Goal: Transaction & Acquisition: Purchase product/service

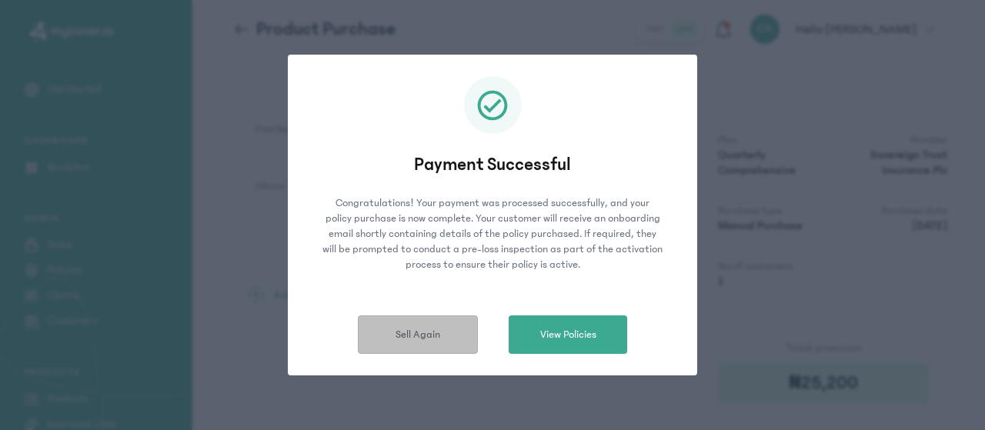
click at [433, 336] on span "Sell Again" at bounding box center [418, 335] width 45 height 16
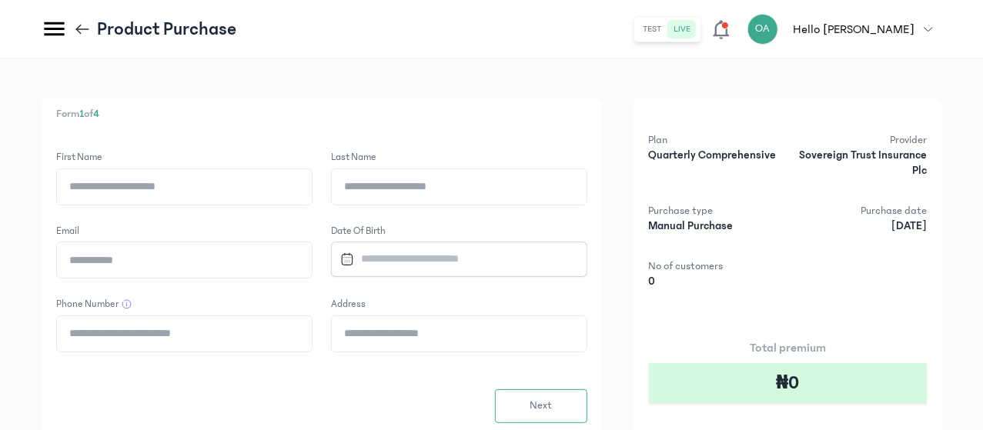
click at [91, 24] on icon at bounding box center [82, 29] width 17 height 17
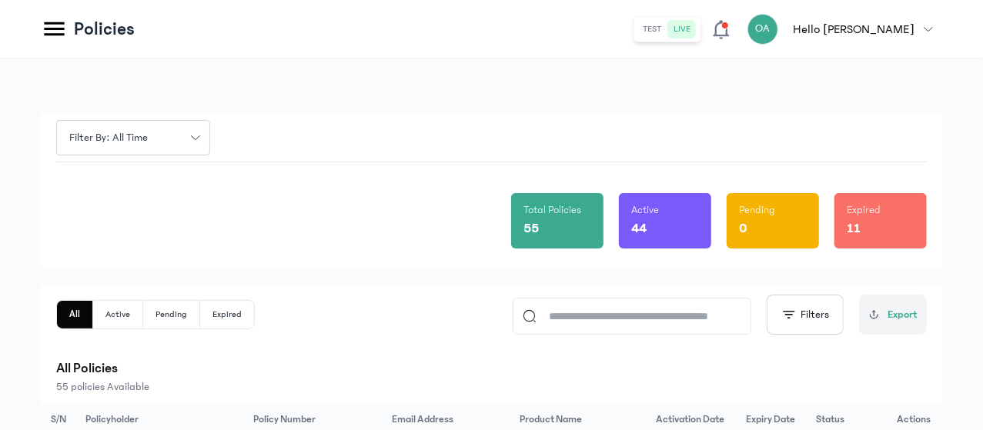
click at [313, 221] on div "Total Policies 55 Active 44 Pending 0 Expired 11" at bounding box center [491, 214] width 870 height 105
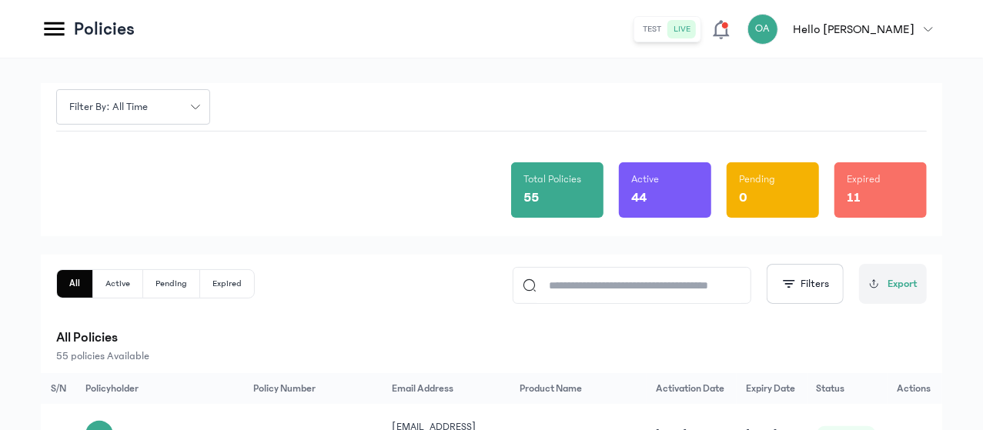
scroll to position [62, 0]
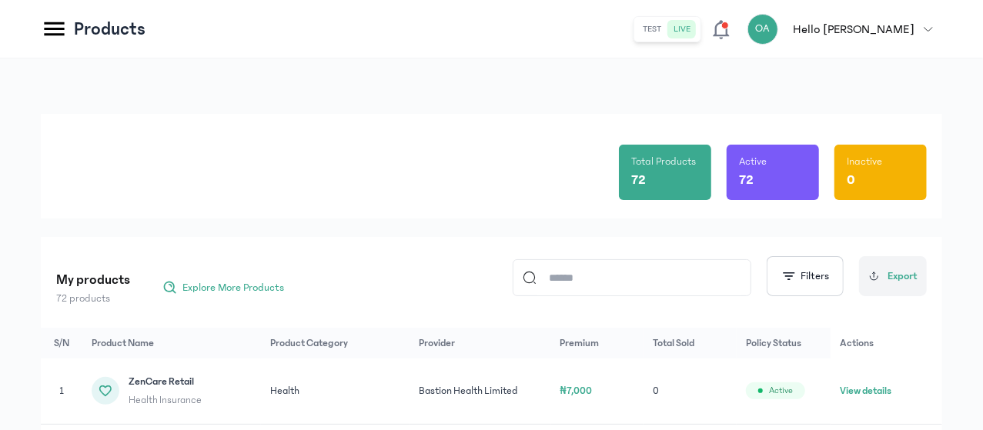
click at [352, 232] on div "Total Products 72 Active 72 Inactive 0 My products 72 products Explore More Pro…" at bounding box center [491, 406] width 901 height 584
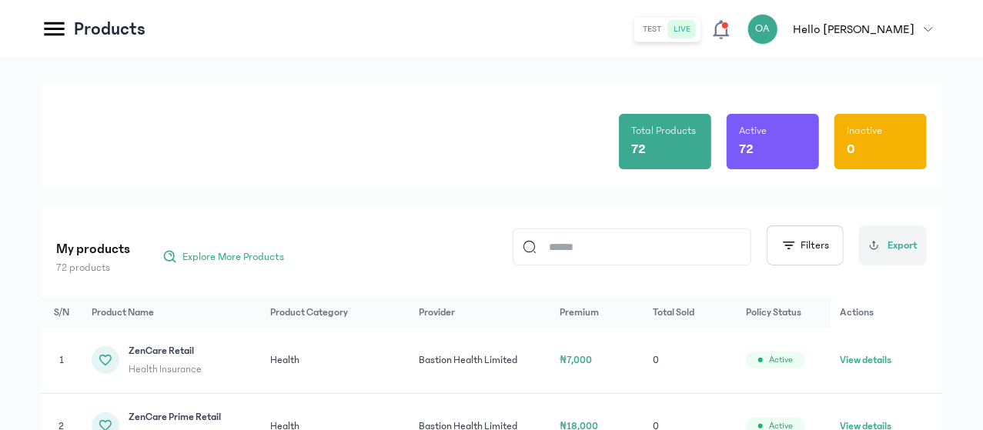
scroll to position [62, 0]
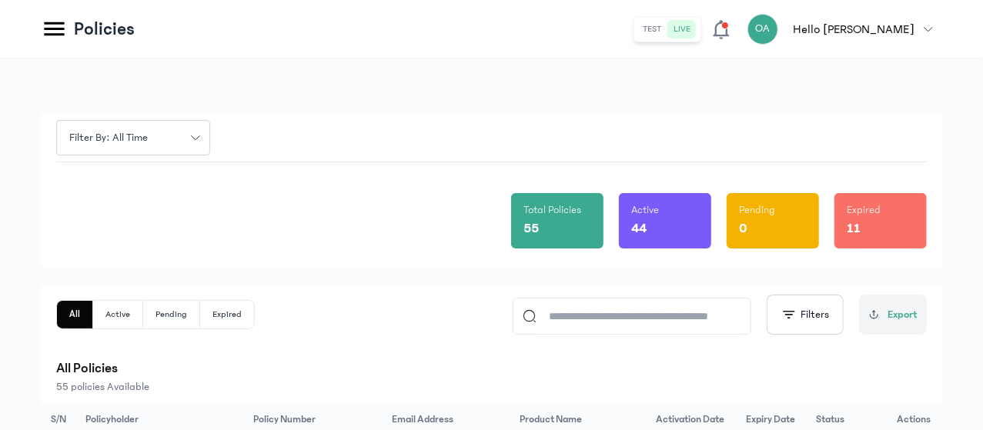
click at [318, 210] on div "Total Policies 55 Active 44 Pending 0 Expired 11" at bounding box center [491, 214] width 870 height 105
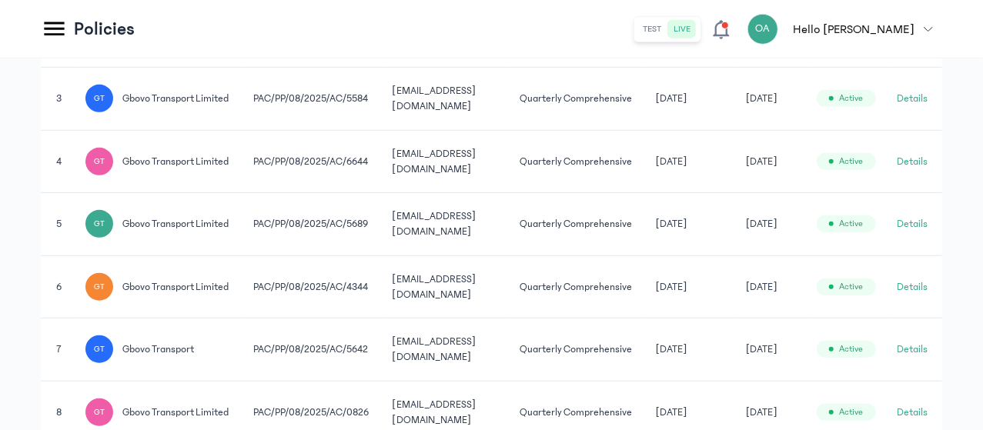
scroll to position [523, 0]
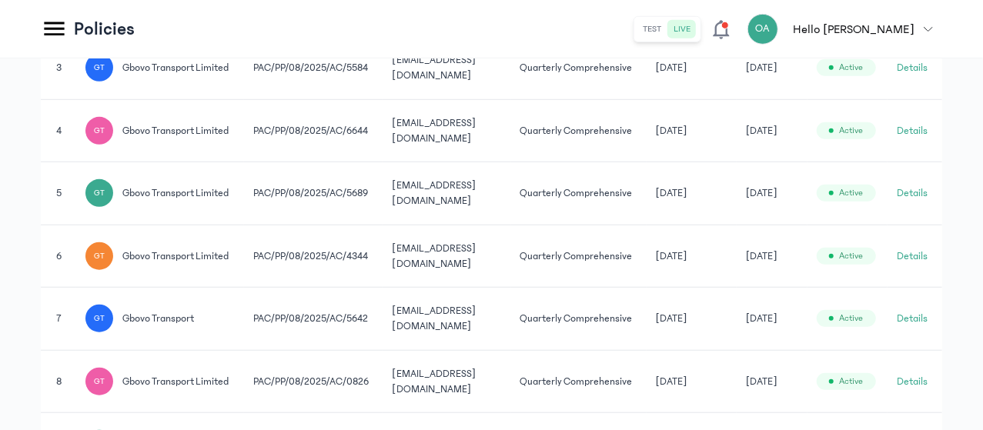
click at [647, 226] on td "Quarterly Comprehensive" at bounding box center [578, 193] width 135 height 63
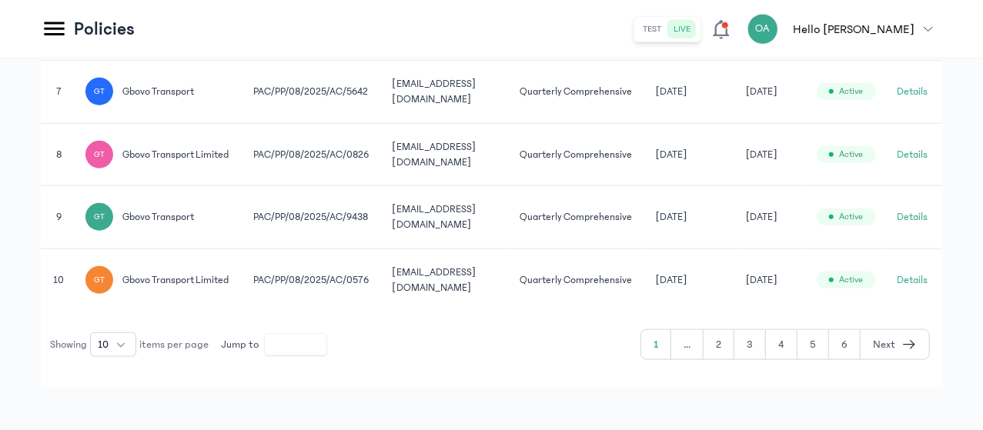
scroll to position [0, 115]
drag, startPoint x: 899, startPoint y: 367, endPoint x: 984, endPoint y: 391, distance: 88.7
click at [913, 225] on button "Details" at bounding box center [912, 216] width 31 height 15
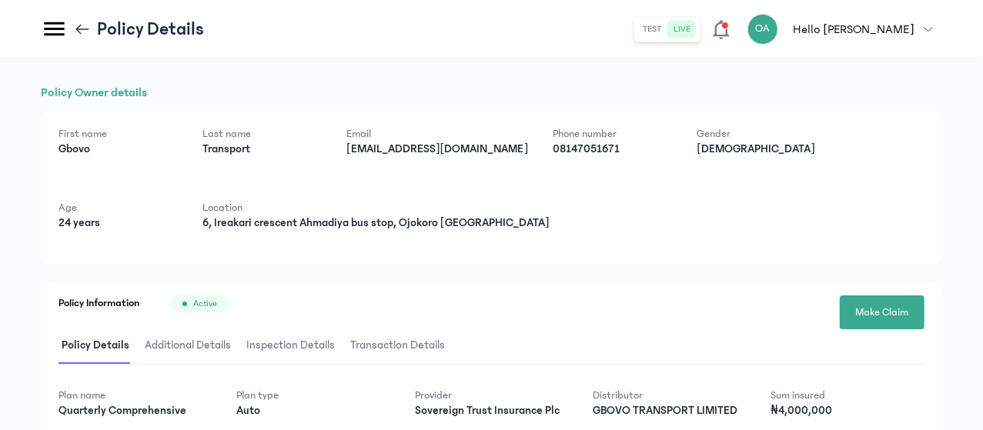
click at [89, 28] on icon at bounding box center [82, 28] width 13 height 1
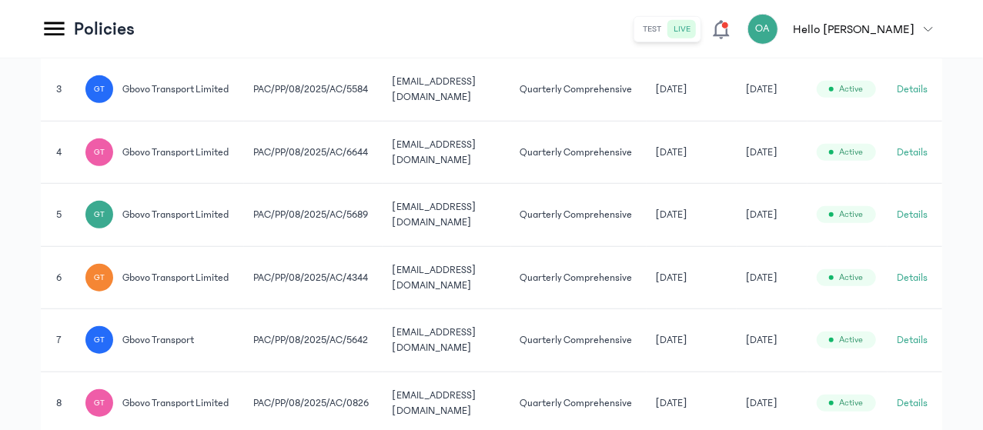
scroll to position [0, 115]
drag, startPoint x: 850, startPoint y: 349, endPoint x: 970, endPoint y: 364, distance: 120.3
click at [970, 364] on div "Filter by: all time Total Policies 55 Active 44 Pending 0 Expired 11 All Active…" at bounding box center [491, 121] width 983 height 1129
click at [914, 97] on button "Details" at bounding box center [912, 89] width 31 height 15
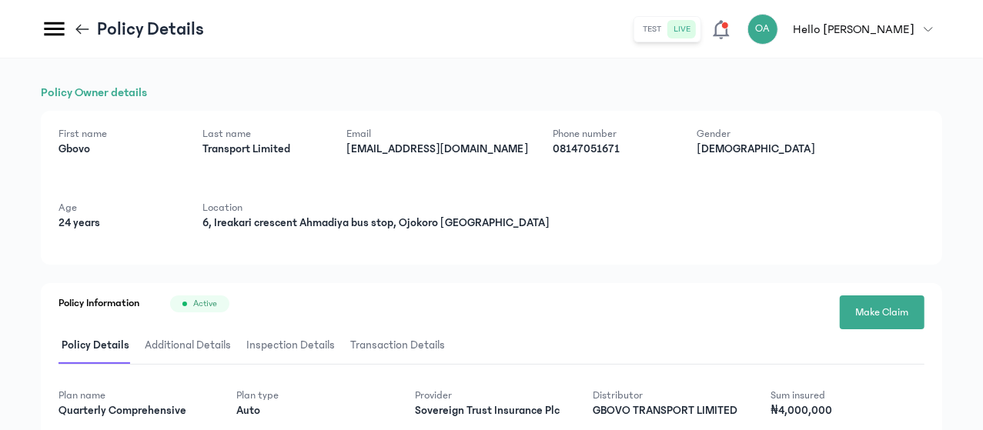
click at [231, 25] on header "Policy Details test live OA Hello Oluwatosin Oluwatosin Akinwunmi oluwatousin@g…" at bounding box center [491, 29] width 983 height 58
click at [89, 28] on icon at bounding box center [82, 28] width 13 height 1
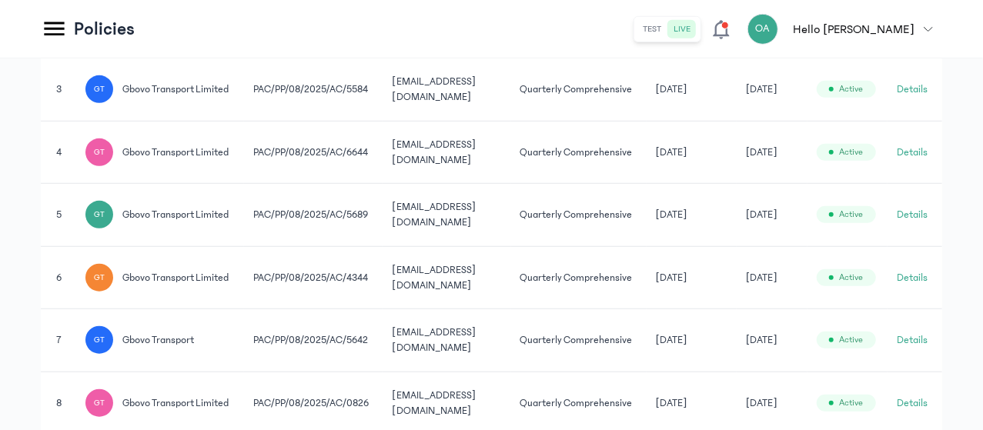
scroll to position [0, 115]
drag, startPoint x: 910, startPoint y: 258, endPoint x: 984, endPoint y: 270, distance: 75.7
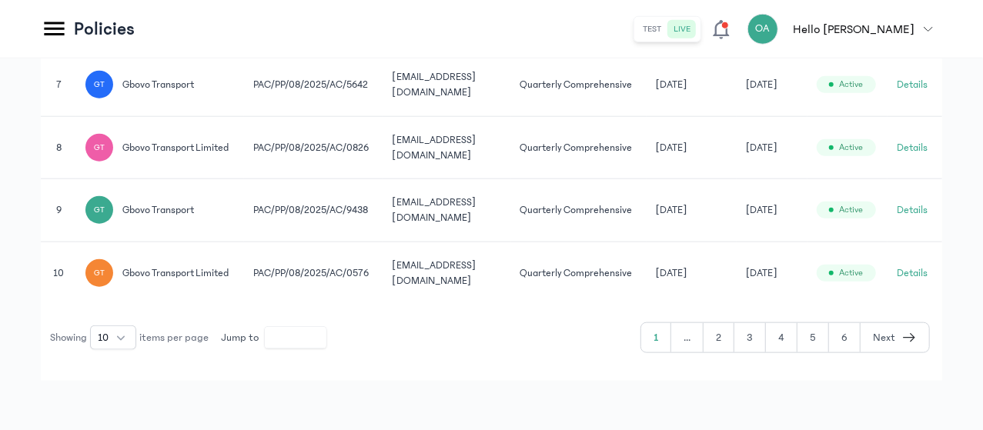
scroll to position [830, 0]
click at [922, 281] on button "Details" at bounding box center [912, 273] width 31 height 15
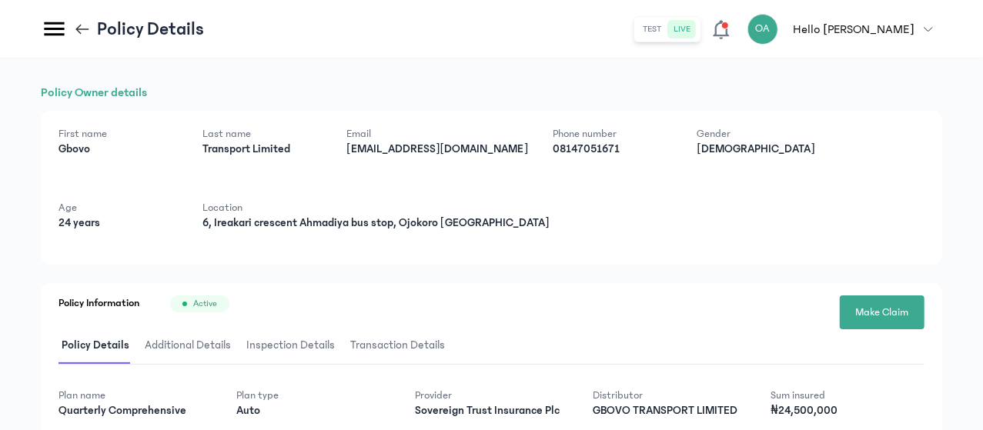
click at [479, 263] on div "First name Gbovo Last name Transport Limited Email gbovoinsurance@gmail.com Pho…" at bounding box center [491, 188] width 901 height 154
click at [91, 28] on icon at bounding box center [82, 29] width 17 height 17
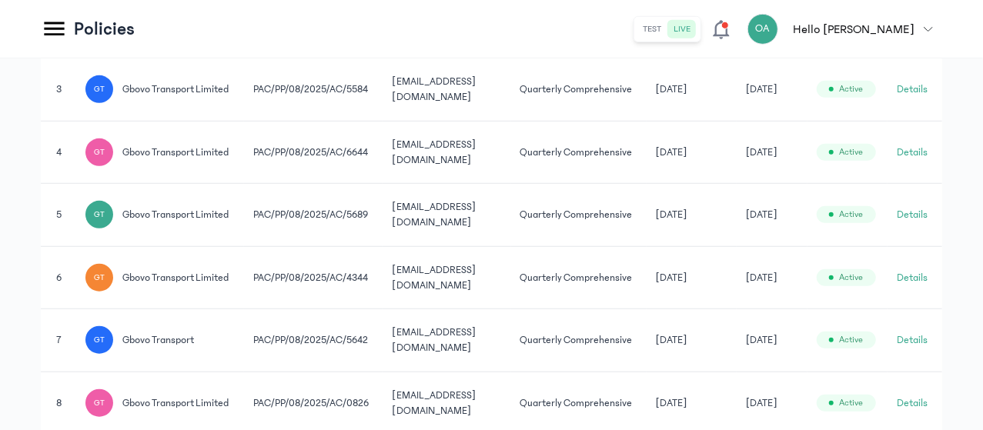
scroll to position [0, 115]
drag, startPoint x: 844, startPoint y: 247, endPoint x: 984, endPoint y: 258, distance: 141.3
click at [913, 97] on button "Details" at bounding box center [912, 89] width 31 height 15
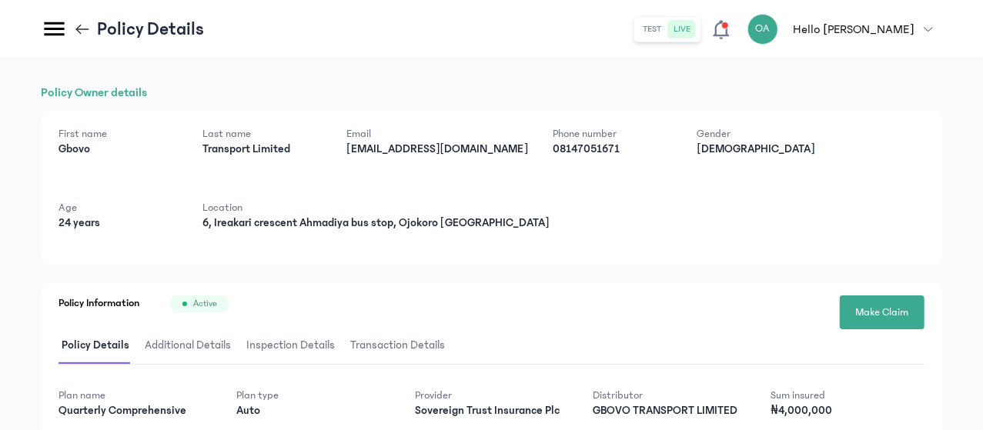
click at [91, 25] on icon at bounding box center [82, 29] width 17 height 17
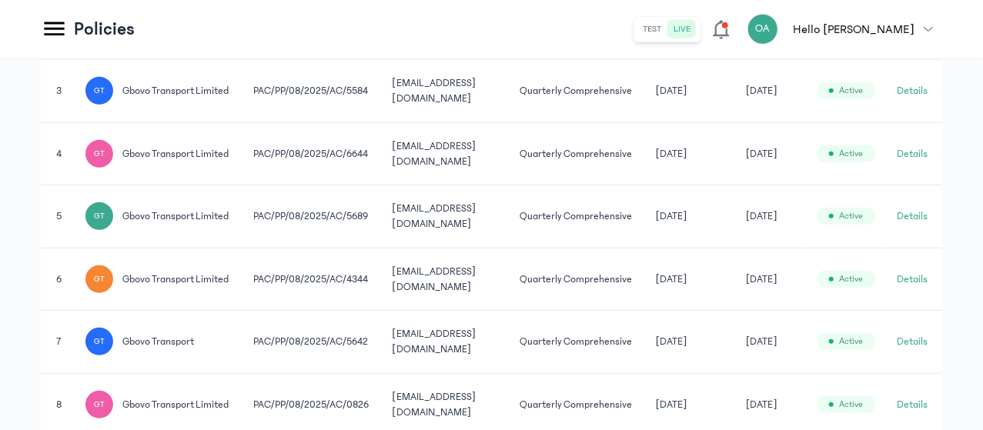
scroll to position [502, 0]
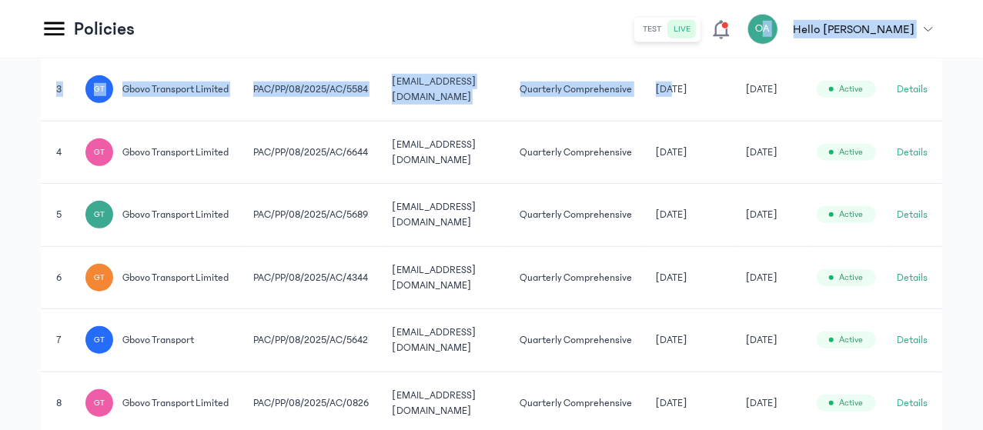
drag, startPoint x: 792, startPoint y: 154, endPoint x: 800, endPoint y: 0, distance: 154.2
click at [800, 0] on div "Policies test live OA Hello Oluwatosin Oluwatosin Akinwunmi oluwatousin@gbovotr…" at bounding box center [491, 92] width 983 height 1188
click at [737, 92] on td "27 Aug 2025" at bounding box center [692, 89] width 90 height 63
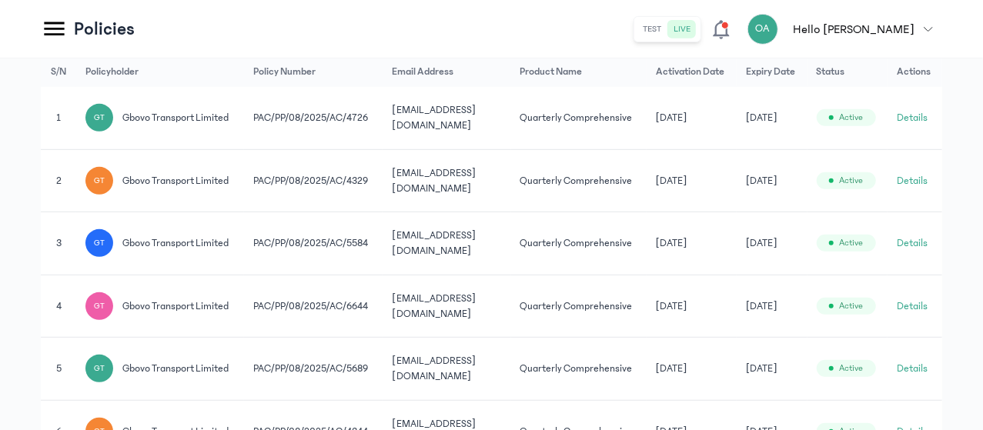
scroll to position [0, 115]
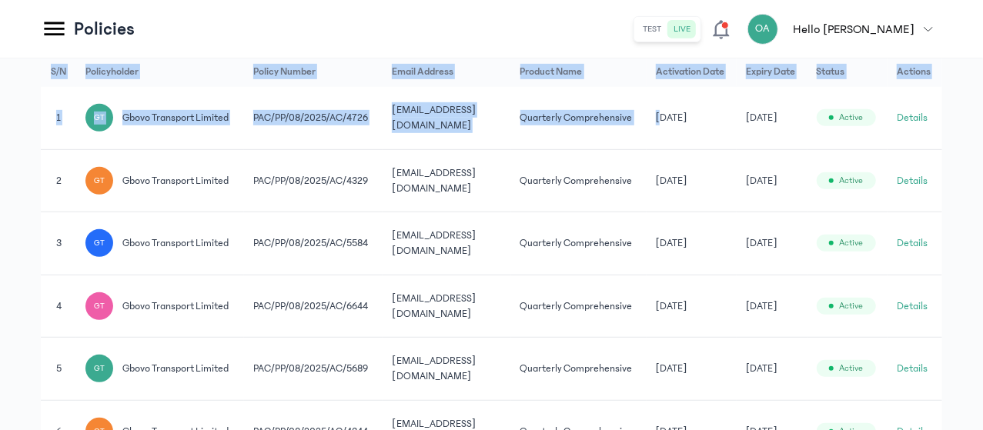
drag, startPoint x: 805, startPoint y: 95, endPoint x: 977, endPoint y: 112, distance: 173.2
click at [977, 112] on div "Filter by: all time Total Policies 55 Active 44 Pending 0 Expired 11 All Active…" at bounding box center [491, 275] width 983 height 1129
click at [911, 113] on td "Details" at bounding box center [914, 118] width 55 height 62
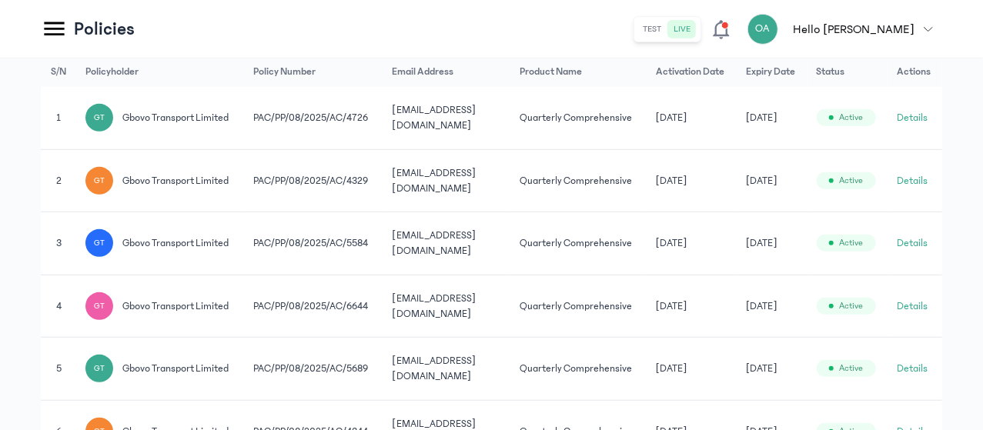
click at [913, 123] on button "Details" at bounding box center [912, 117] width 31 height 15
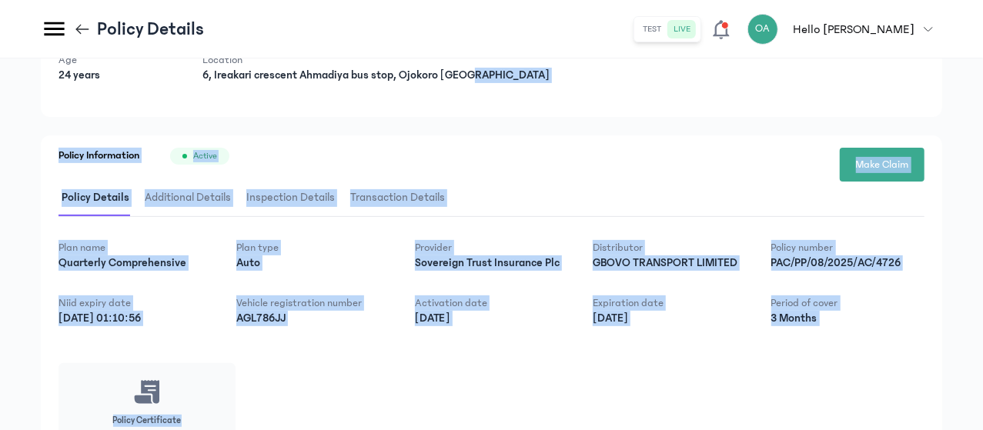
scroll to position [272, 0]
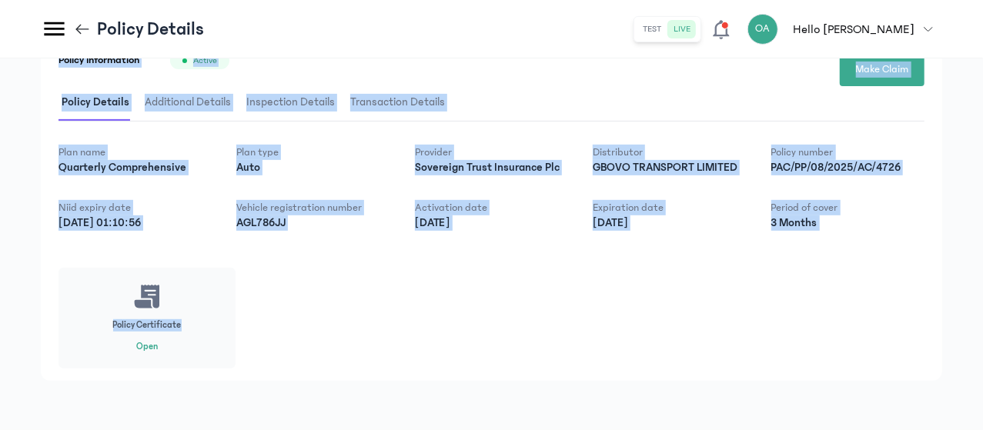
drag, startPoint x: 830, startPoint y: 225, endPoint x: 835, endPoint y: 436, distance: 211.7
click at [804, 322] on div "Plan name Quarterly Comprehensive Plan type Auto Provider Sovereign Trust Insur…" at bounding box center [491, 257] width 866 height 224
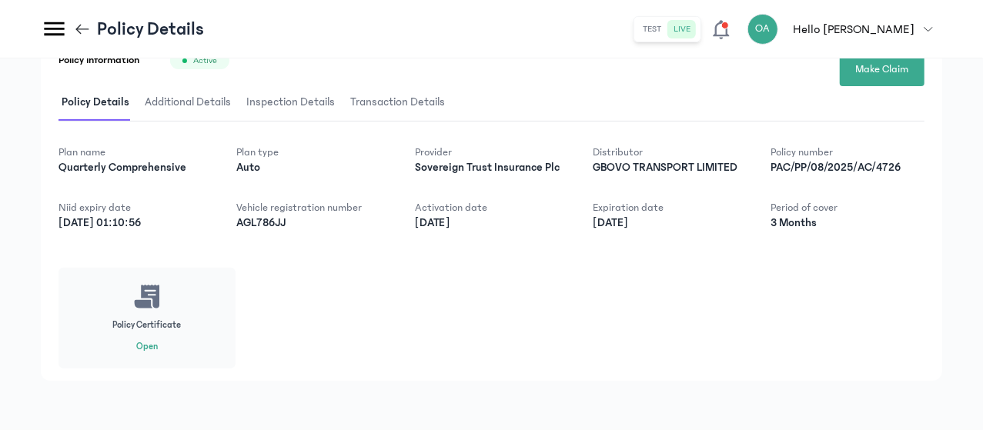
click at [91, 27] on icon at bounding box center [82, 29] width 17 height 17
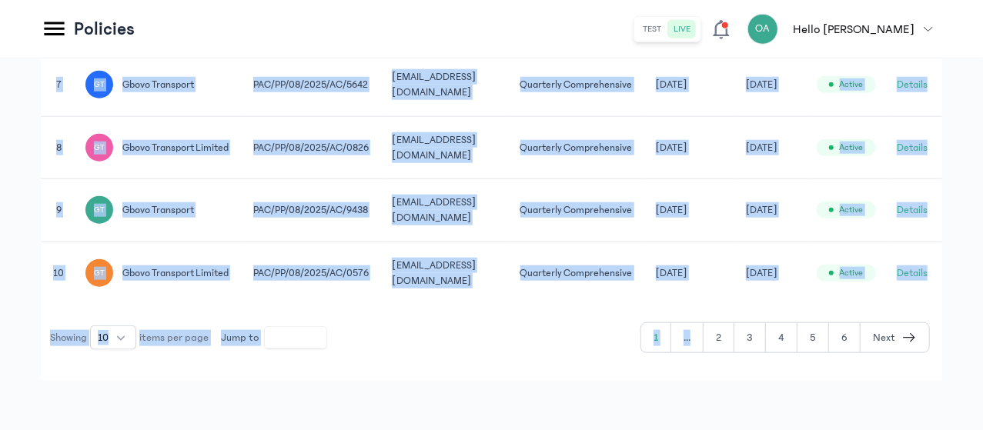
scroll to position [882, 0]
drag, startPoint x: 650, startPoint y: 130, endPoint x: 700, endPoint y: 436, distance: 309.7
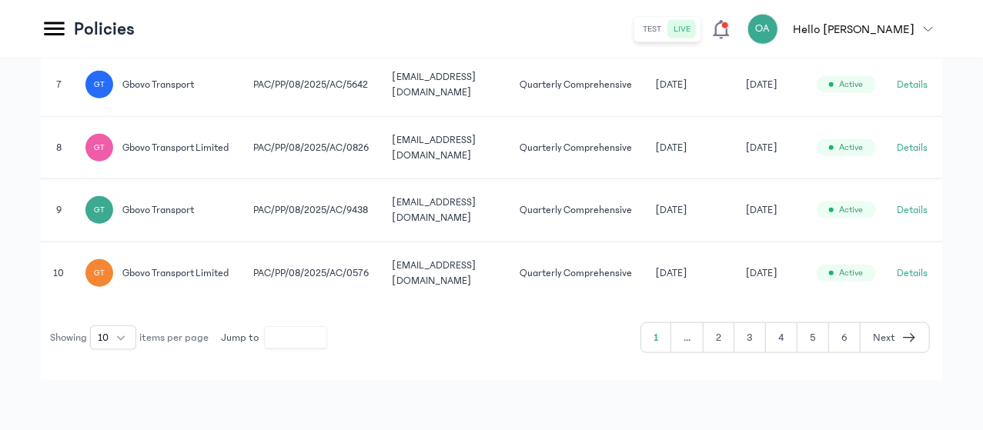
click at [723, 342] on button "2" at bounding box center [718, 337] width 31 height 29
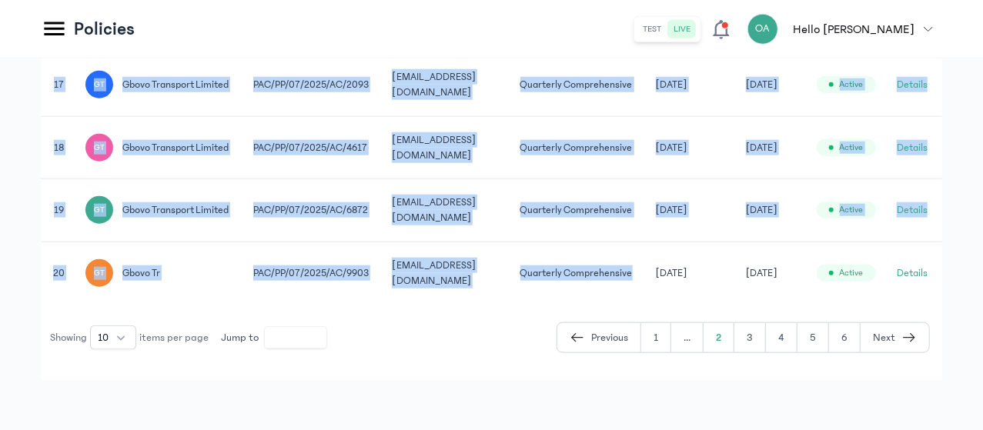
scroll to position [0, 115]
drag, startPoint x: 754, startPoint y: 273, endPoint x: 977, endPoint y: 266, distance: 222.6
click at [921, 270] on button "Details" at bounding box center [912, 273] width 31 height 15
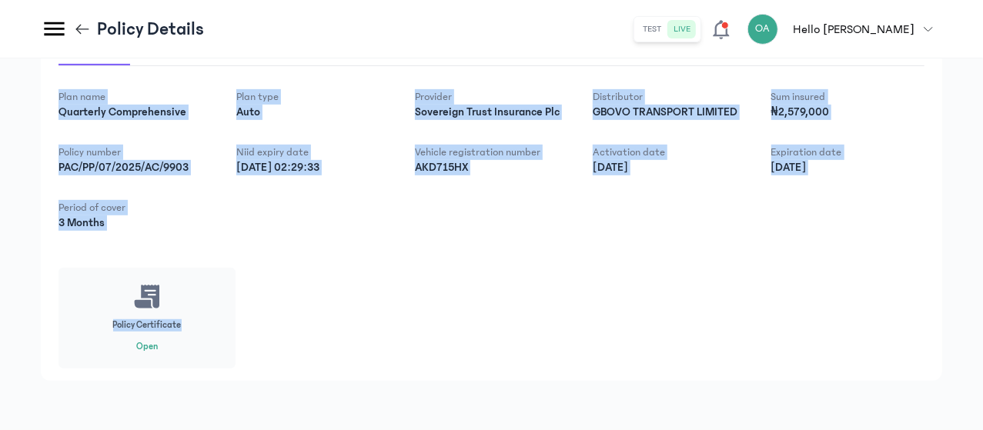
scroll to position [328, 0]
drag, startPoint x: 768, startPoint y: 272, endPoint x: 790, endPoint y: 460, distance: 189.8
click at [651, 252] on div "Plan name Quarterly Comprehensive Plan type Auto Provider Sovereign Trust Insur…" at bounding box center [491, 228] width 866 height 279
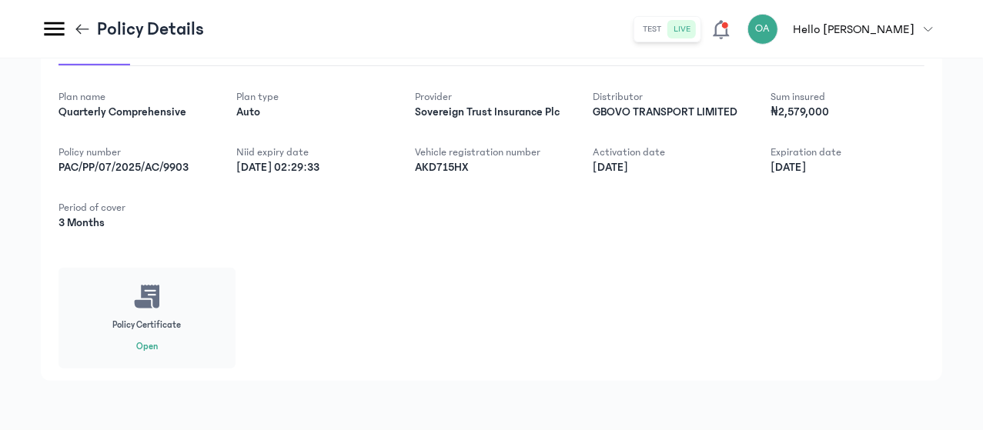
click at [91, 36] on icon at bounding box center [82, 29] width 17 height 17
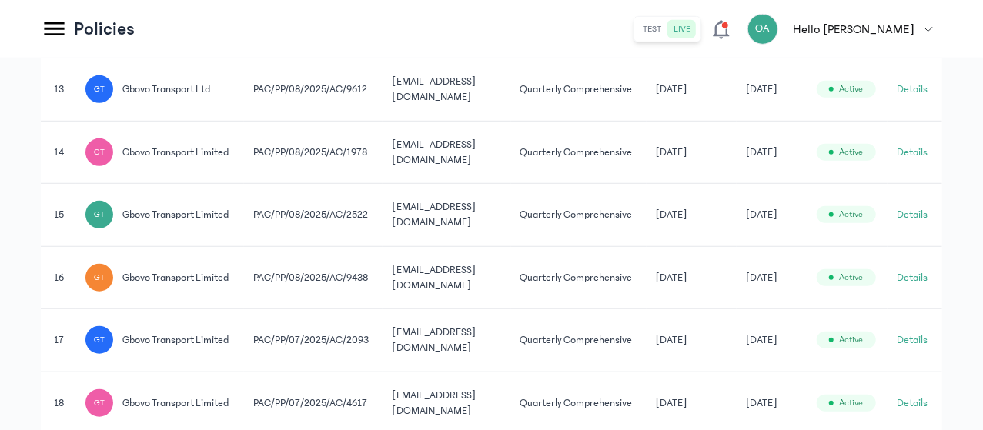
scroll to position [216, 0]
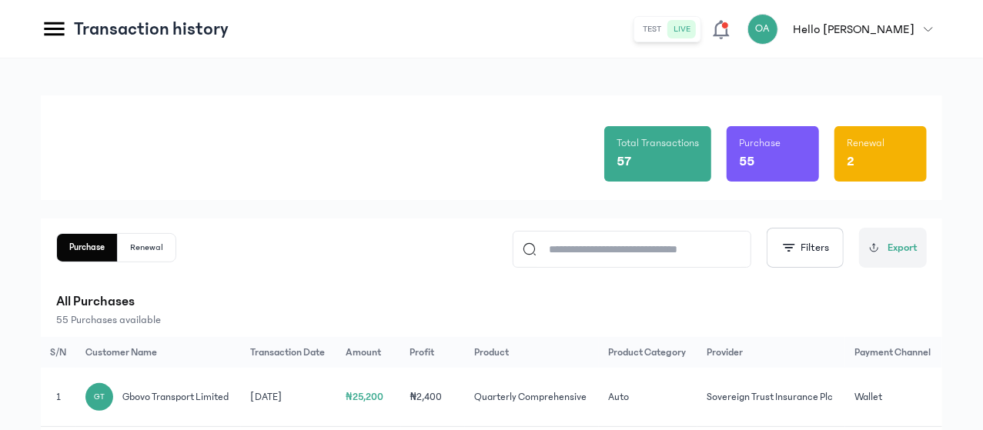
click at [402, 182] on div "Total Transactions 57 Purchase 55 Renewal 2" at bounding box center [491, 147] width 870 height 105
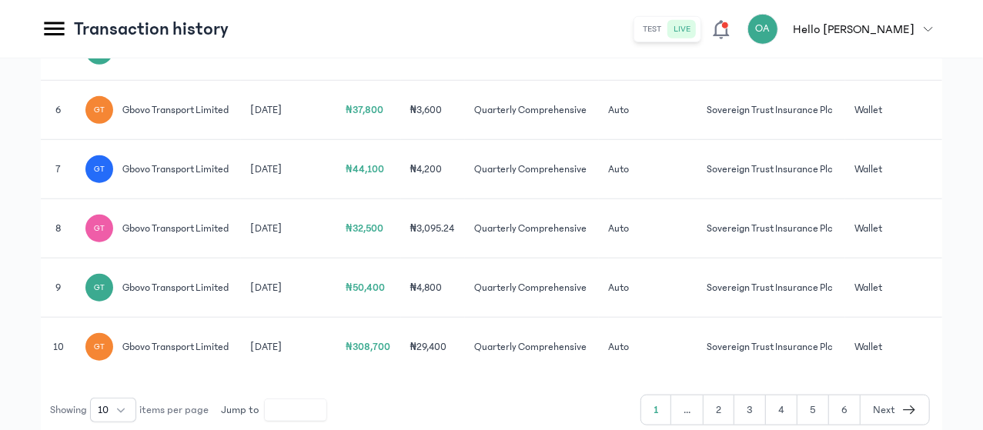
scroll to position [585, 0]
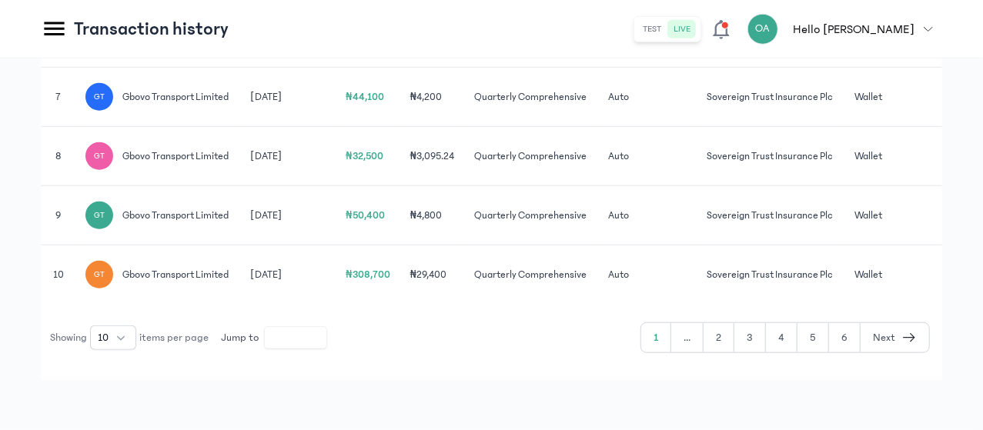
drag, startPoint x: 479, startPoint y: 294, endPoint x: 493, endPoint y: 436, distance: 143.1
click at [520, 353] on div "Showing 10 items per page Jump to * 1 ... 2 3 4 5 6 Next" at bounding box center [485, 337] width 889 height 31
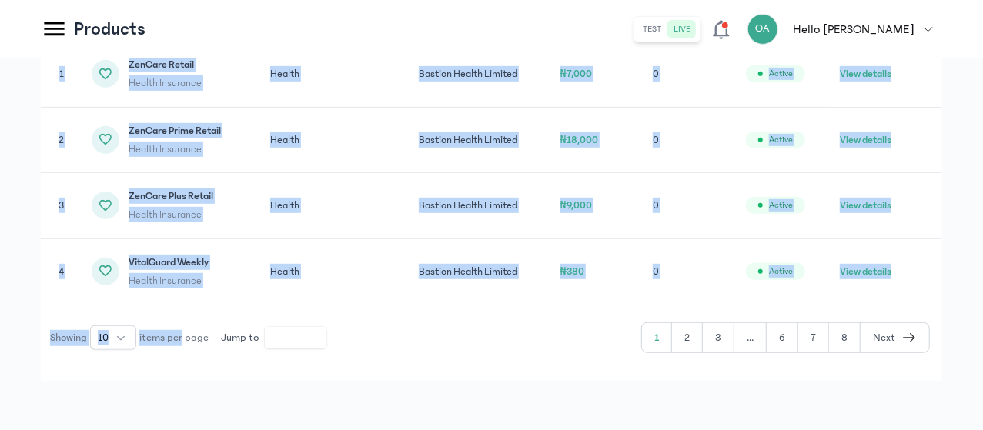
drag, startPoint x: 360, startPoint y: 259, endPoint x: 375, endPoint y: 433, distance: 174.6
click at [690, 353] on button "2" at bounding box center [687, 337] width 31 height 29
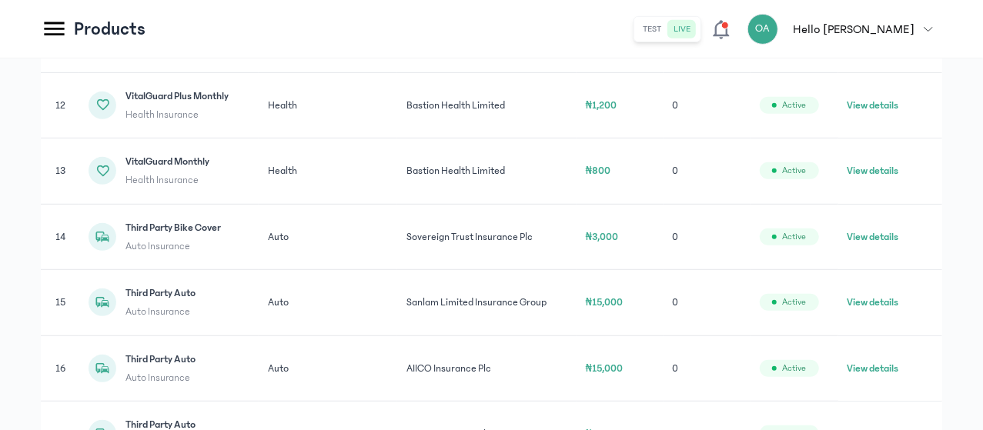
click at [398, 139] on td "Health" at bounding box center [328, 105] width 139 height 66
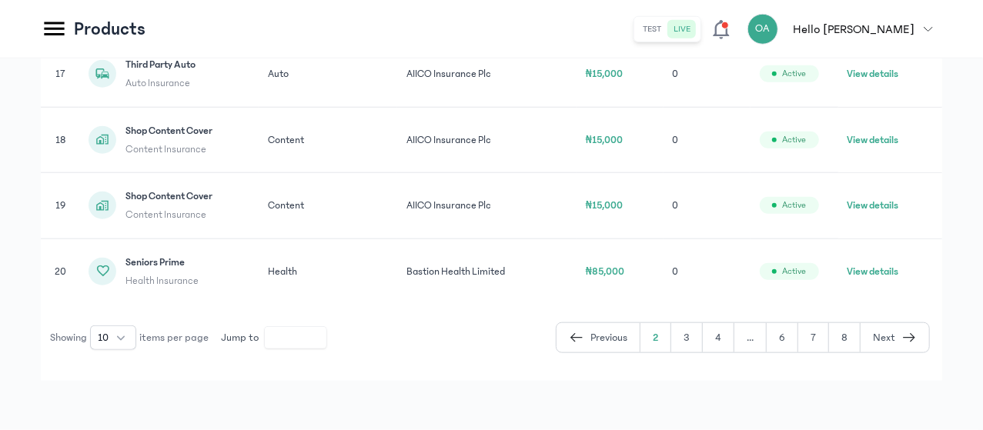
scroll to position [849, 0]
click at [576, 338] on icon "button" at bounding box center [576, 337] width 12 height 1
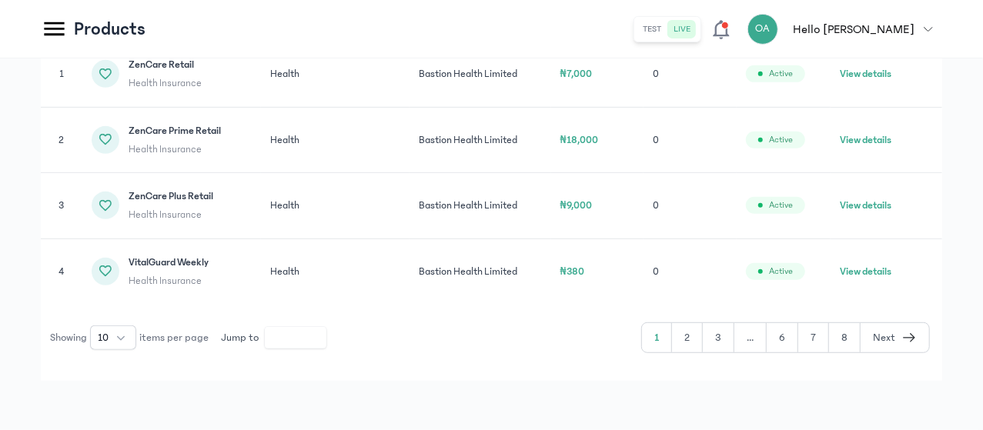
scroll to position [362, 0]
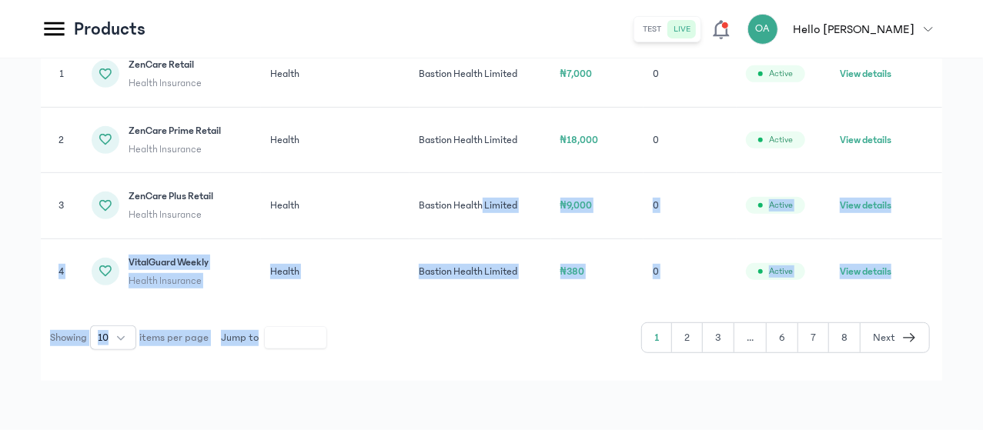
drag, startPoint x: 603, startPoint y: 184, endPoint x: 620, endPoint y: 319, distance: 135.8
click at [620, 319] on div "S/N Product Name Product Category Provider Premium Total Sold Policy Status Act…" at bounding box center [491, 182] width 901 height 342
click at [598, 406] on div "Total Products 72 Active 72 Inactive 0 My products 72 products Explore More Pro…" at bounding box center [491, 85] width 983 height 689
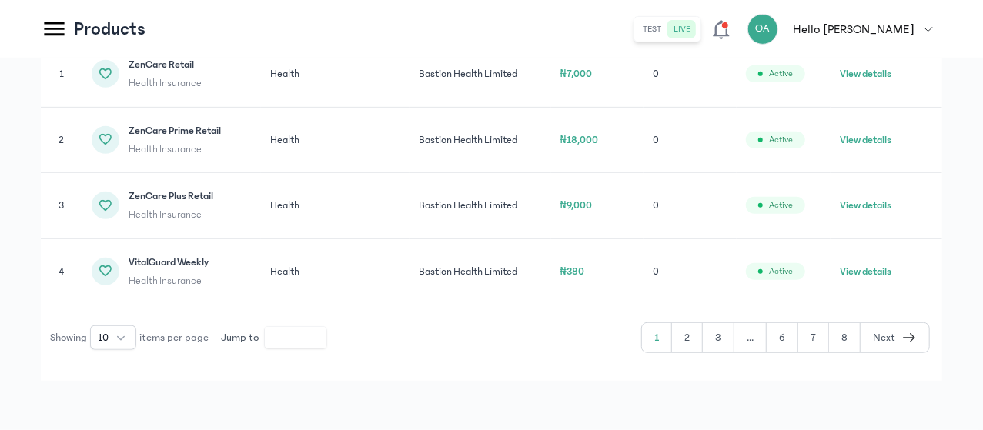
click at [694, 343] on button "2" at bounding box center [687, 337] width 31 height 29
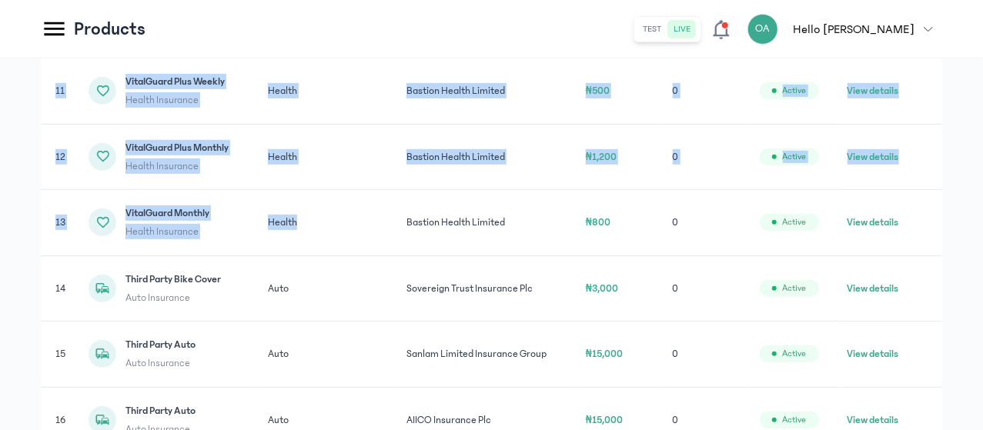
drag, startPoint x: 479, startPoint y: 186, endPoint x: 510, endPoint y: 0, distance: 188.9
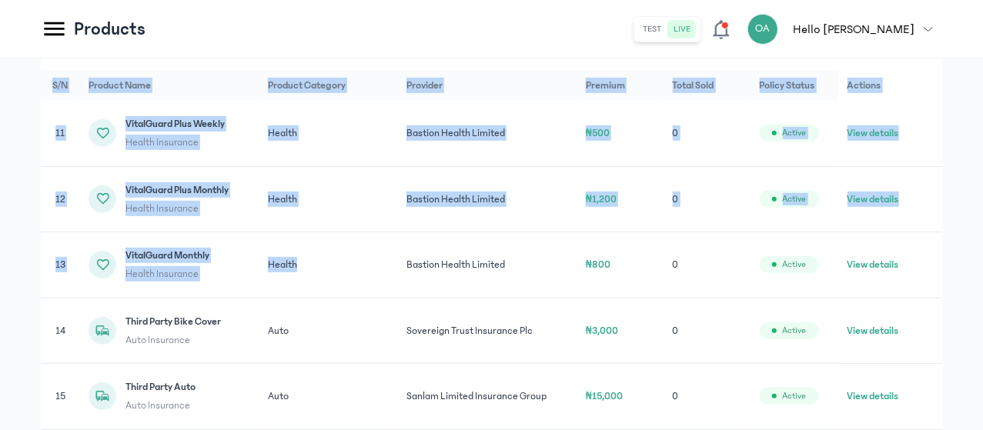
click at [398, 166] on td "Health" at bounding box center [328, 133] width 139 height 65
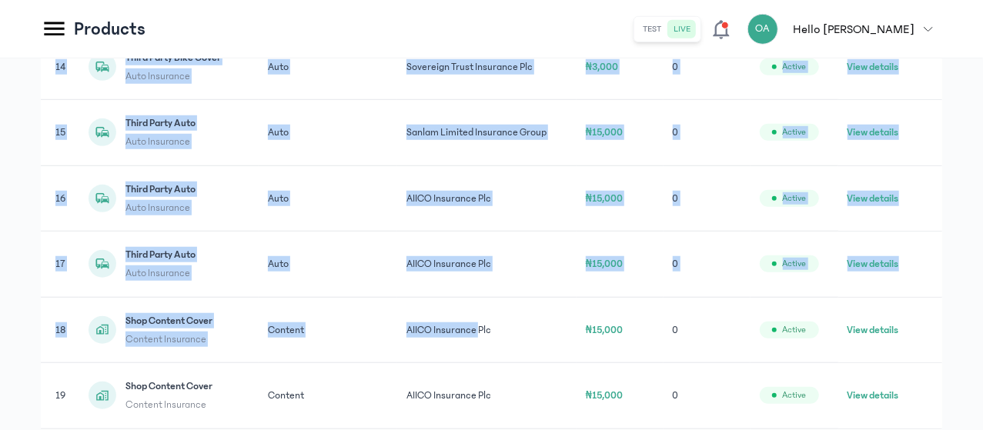
scroll to position [849, 0]
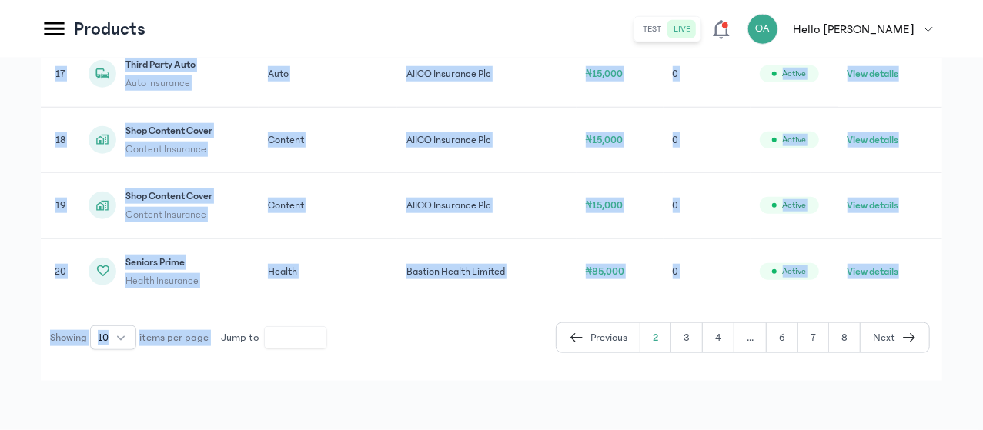
drag, startPoint x: 499, startPoint y: 192, endPoint x: 564, endPoint y: 373, distance: 193.1
click at [694, 336] on button "3" at bounding box center [687, 337] width 32 height 29
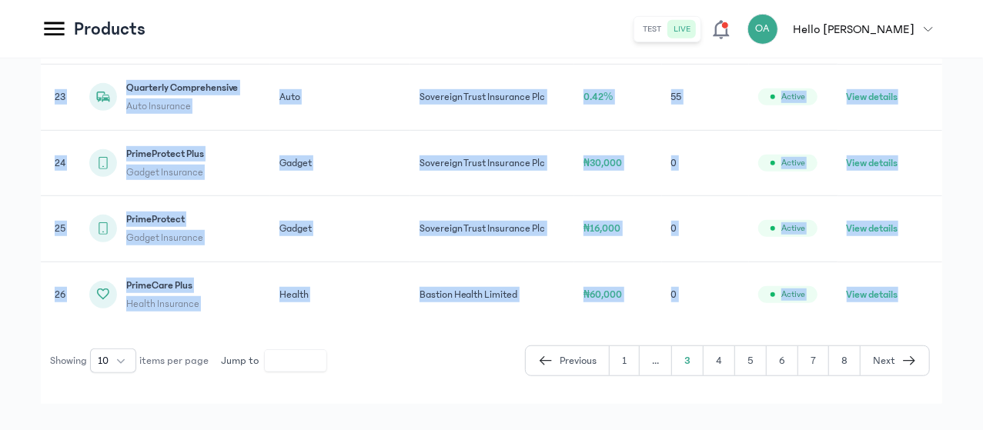
scroll to position [549, 0]
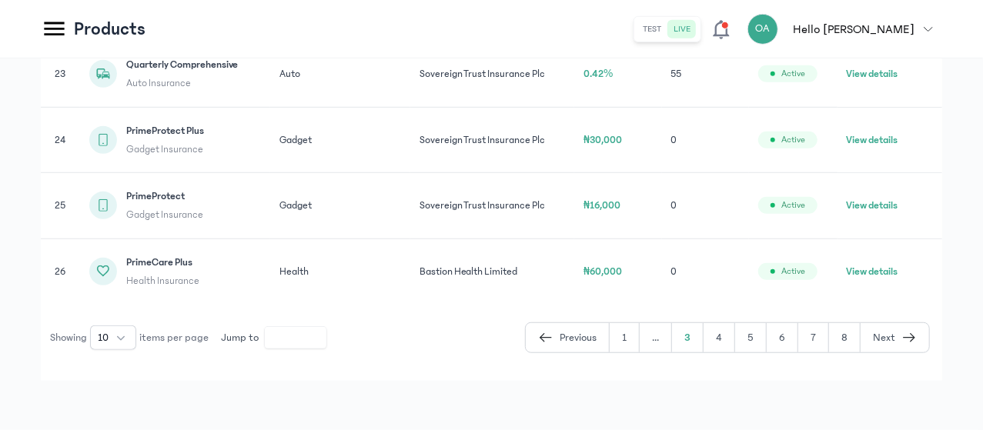
click at [544, 340] on icon "button" at bounding box center [542, 337] width 5 height 8
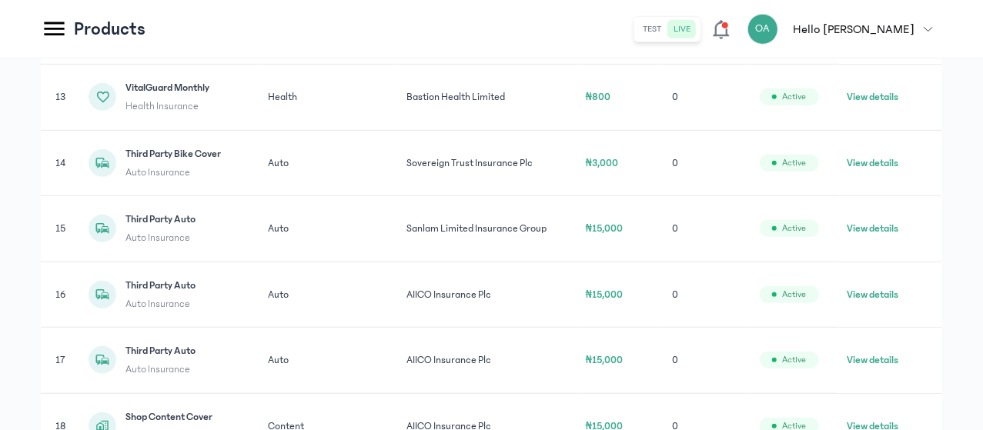
scroll to position [549, 0]
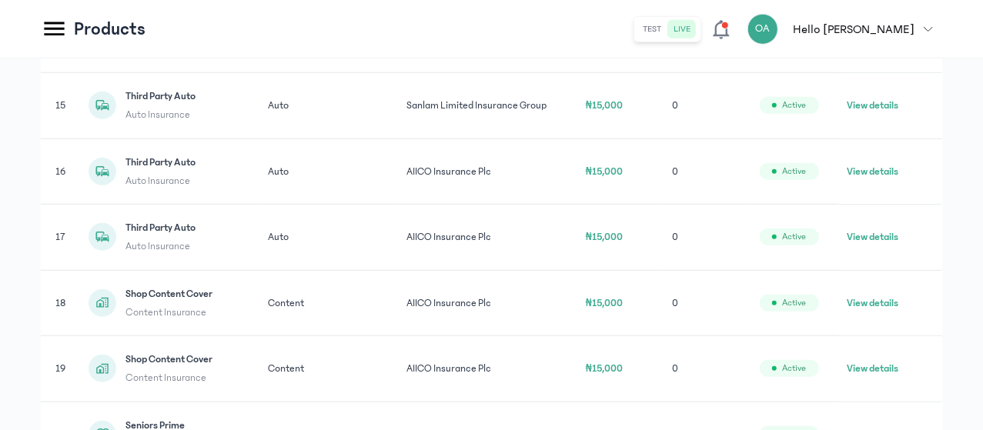
click at [398, 205] on td "Auto" at bounding box center [328, 172] width 139 height 66
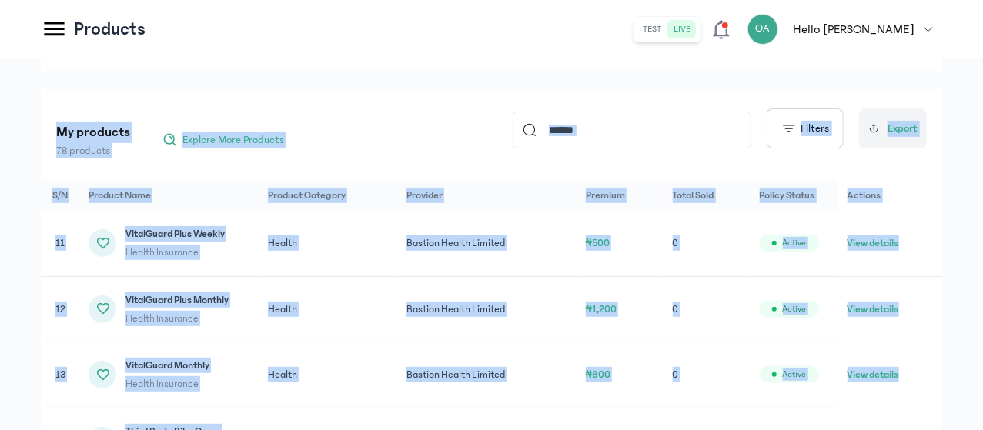
scroll to position [0, 0]
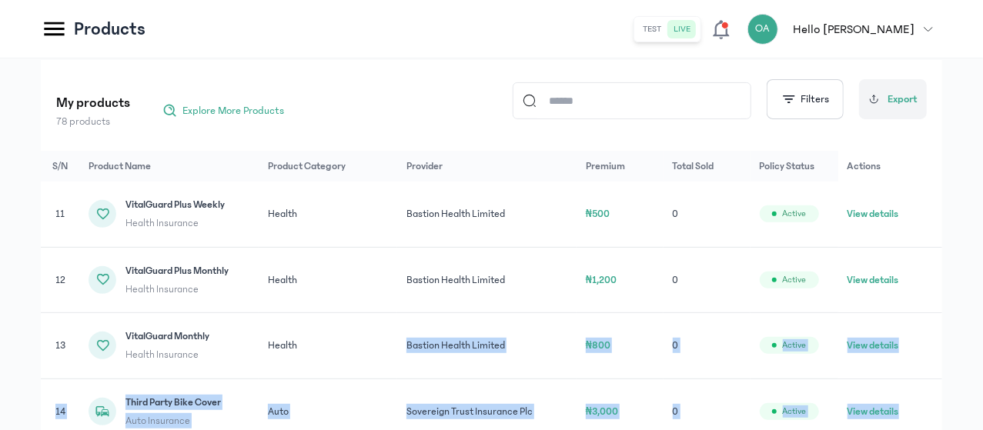
drag, startPoint x: 477, startPoint y: 255, endPoint x: 490, endPoint y: 446, distance: 191.3
click at [490, 253] on html "MyCoverAi Get Started DASHBOARD Analytics ADMIN Sales Policies Claims Customers…" at bounding box center [491, 38] width 983 height 430
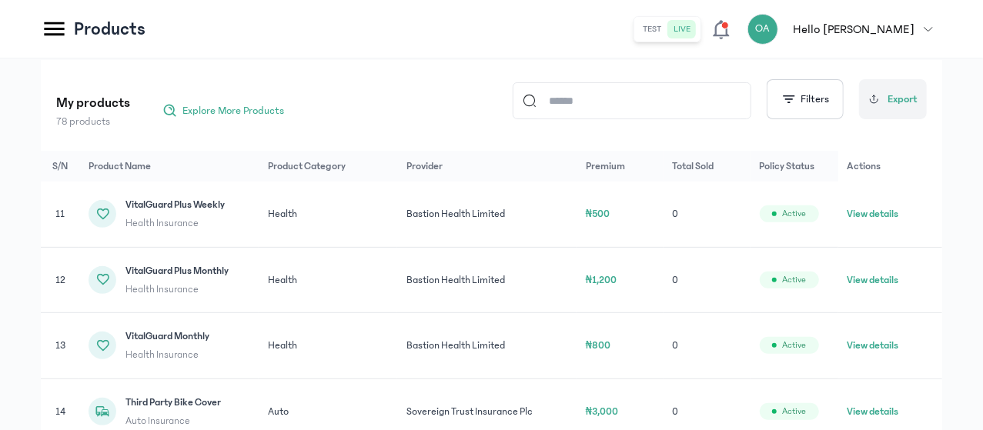
scroll to position [276, 0]
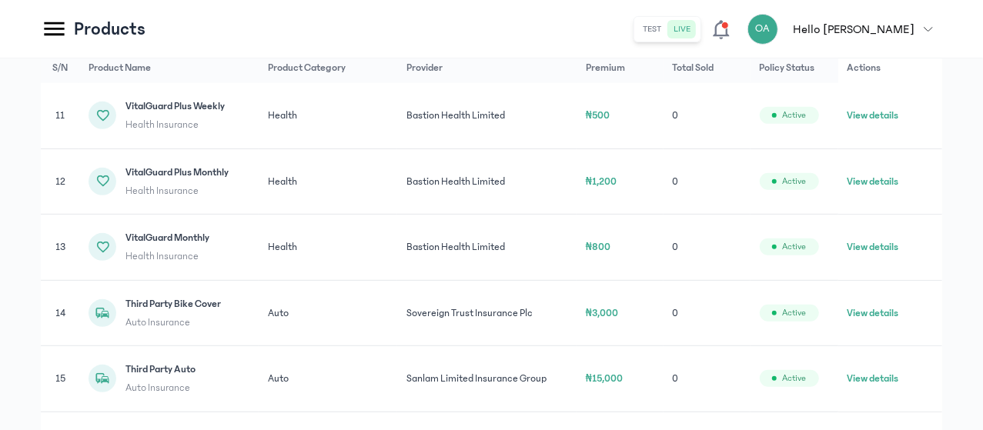
click at [398, 346] on td "Auto" at bounding box center [328, 313] width 139 height 66
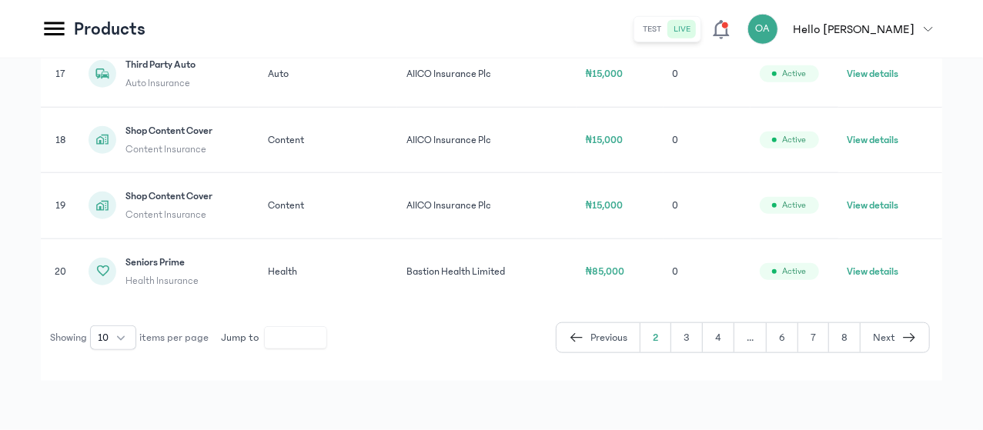
drag, startPoint x: 485, startPoint y: 364, endPoint x: 497, endPoint y: 449, distance: 85.6
click at [326, 349] on input "*" at bounding box center [296, 338] width 62 height 22
type input "*"
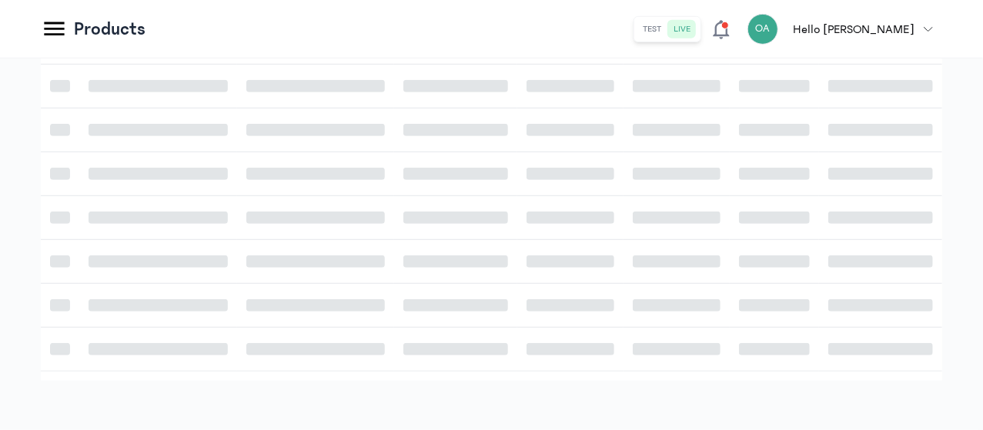
scroll to position [362, 0]
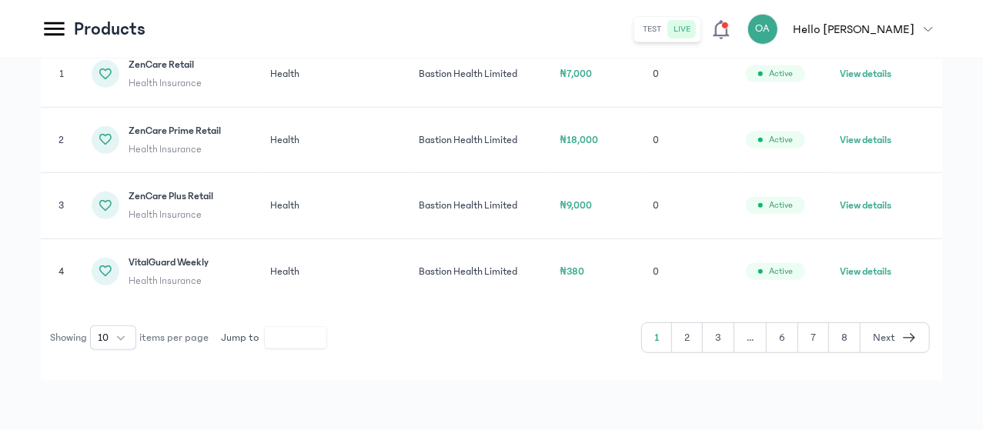
drag, startPoint x: 499, startPoint y: 239, endPoint x: 513, endPoint y: 323, distance: 85.2
click at [513, 323] on div "S/N Product Name Product Category Provider Premium Total Sold Policy Status Act…" at bounding box center [491, 182] width 901 height 342
click at [534, 391] on div "Total Products 72 Active 72 Inactive 0 My products 72 products Explore More Pro…" at bounding box center [491, 85] width 983 height 689
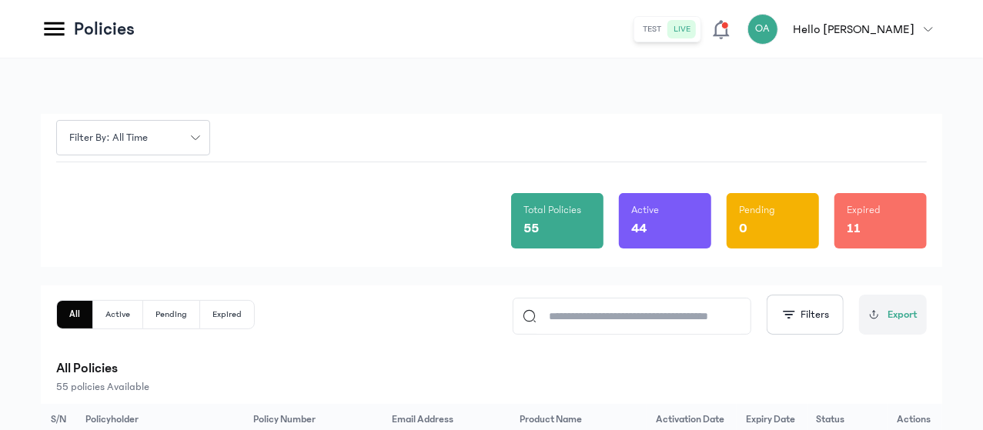
click at [242, 183] on div "Filter by: all time Total Policies 55 Active 44 Pending 0 Expired 11" at bounding box center [491, 190] width 901 height 153
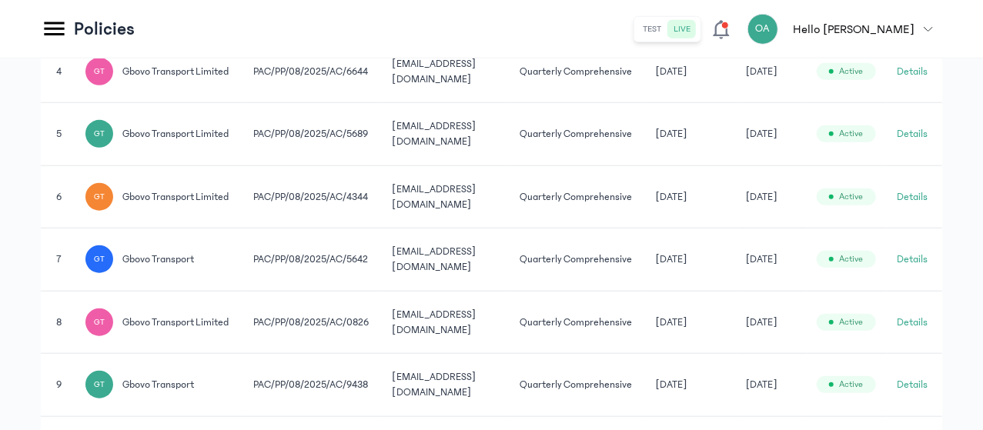
scroll to position [585, 0]
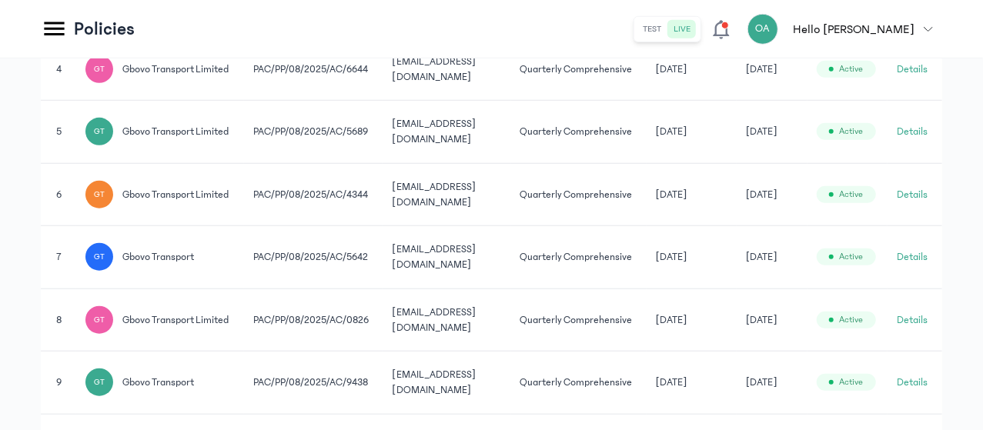
click at [948, 274] on div "Filter by: all time Total Policies 55 Active 44 Pending 0 Expired 11 All Active…" at bounding box center [491, 38] width 983 height 1129
drag, startPoint x: 911, startPoint y: 285, endPoint x: 970, endPoint y: 284, distance: 58.5
click at [970, 284] on div "Filter by: all time Total Policies 55 Active 44 Pending 0 Expired 11 All Active…" at bounding box center [491, 38] width 983 height 1129
click at [917, 202] on button "Details" at bounding box center [912, 194] width 31 height 15
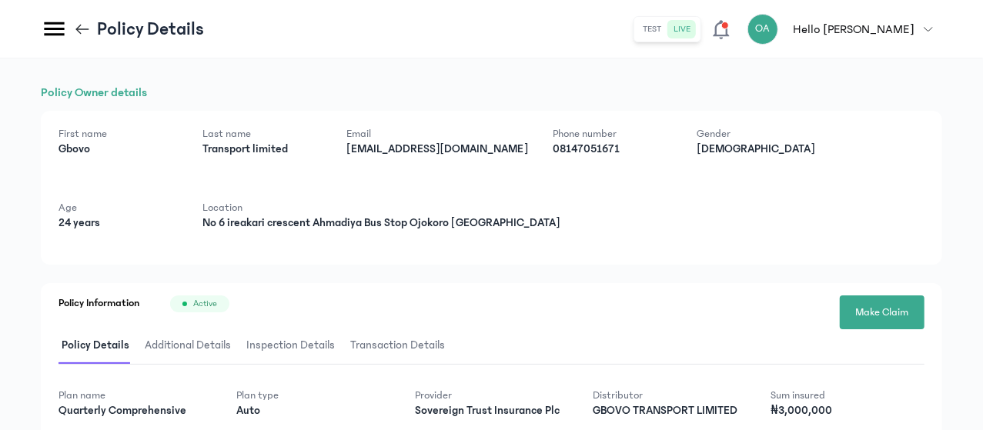
click at [981, 230] on div "Policy Owner details First name Gbovo Last name Transport limited Email gbovoin…" at bounding box center [491, 393] width 983 height 670
drag, startPoint x: 982, startPoint y: 235, endPoint x: 980, endPoint y: 278, distance: 43.2
click at [980, 278] on div "Policy Owner details First name Gbovo Last name Transport limited Email gbovoin…" at bounding box center [491, 393] width 983 height 670
click at [864, 236] on div "First name Gbovo Last name Transport limited Email gbovoinsurance@gmail.com Pho…" at bounding box center [491, 188] width 901 height 154
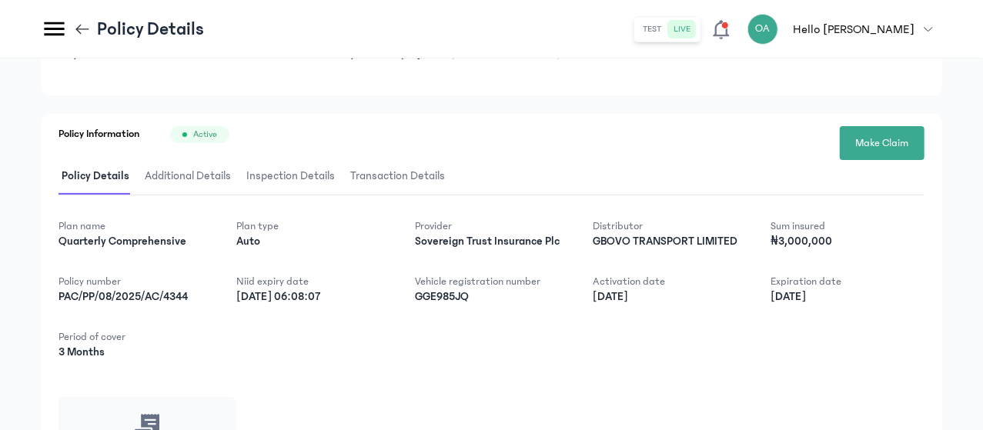
scroll to position [51, 0]
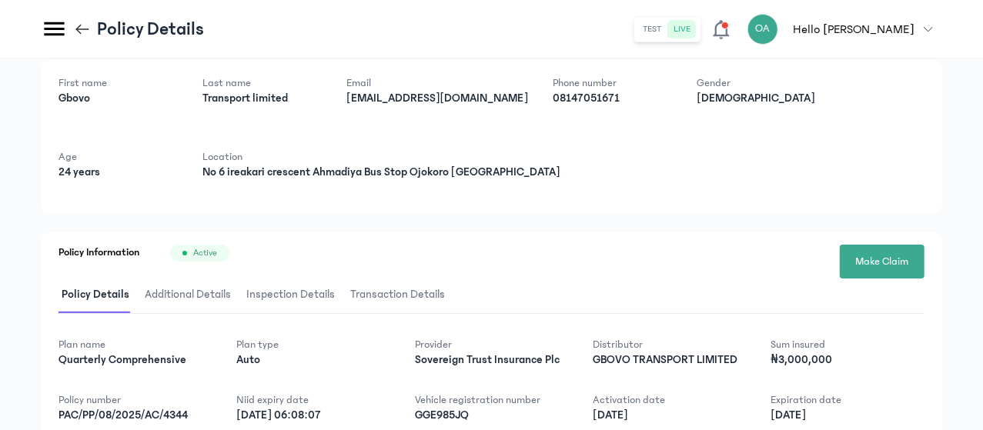
click at [82, 31] on icon at bounding box center [78, 29] width 5 height 10
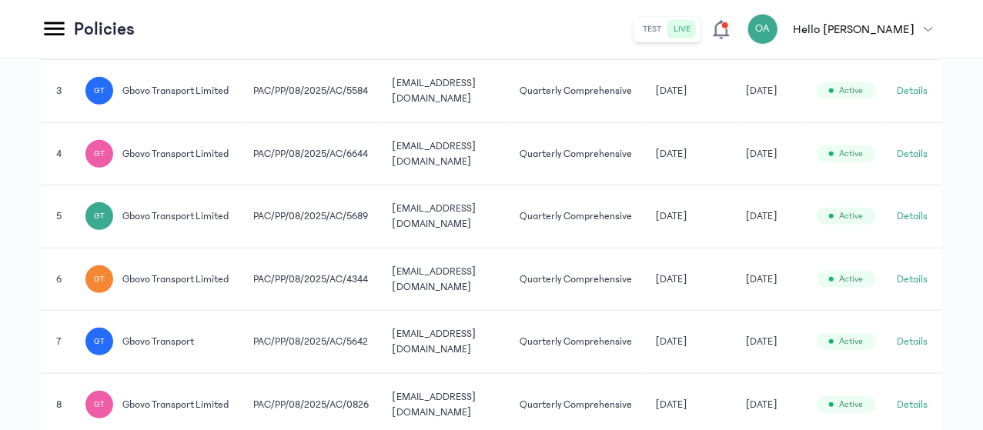
scroll to position [502, 0]
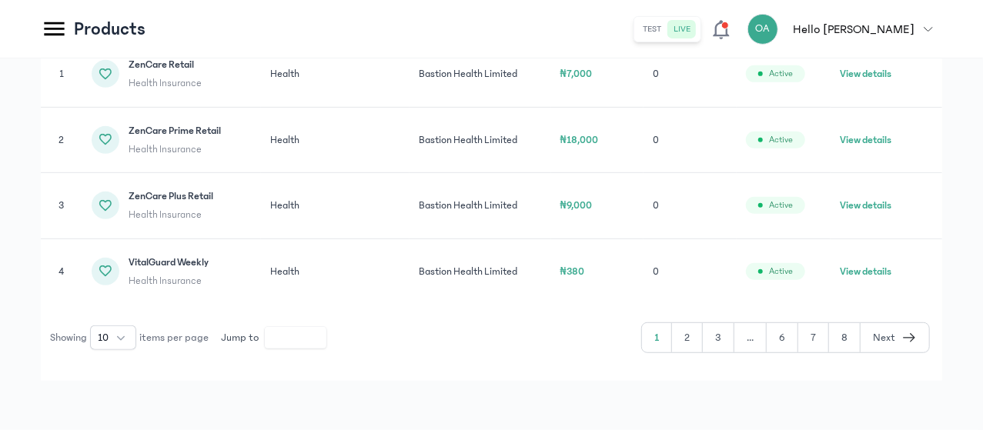
scroll to position [106, 0]
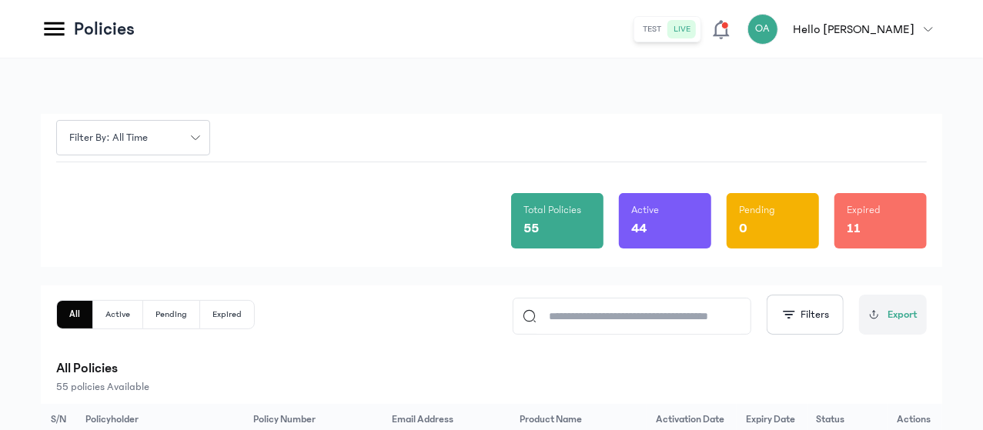
click at [341, 259] on div "Total Policies 55 Active 44 Pending 0 Expired 11" at bounding box center [491, 214] width 870 height 105
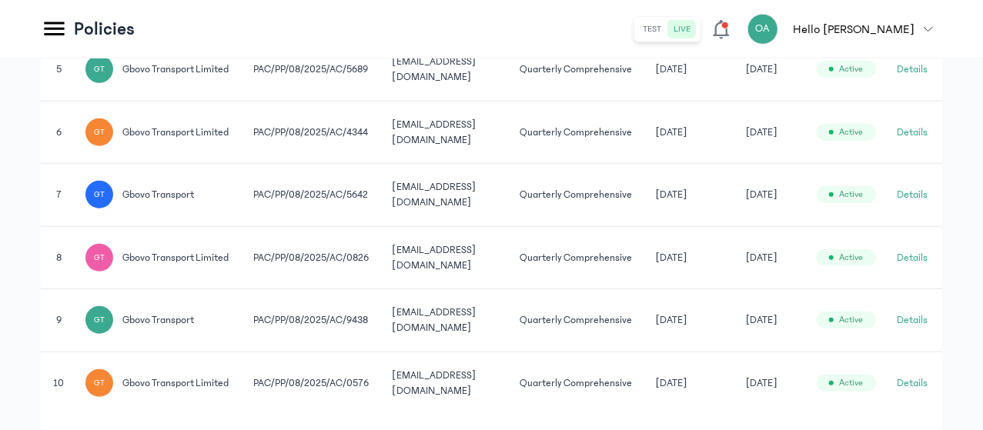
scroll to position [647, 0]
click at [647, 165] on td "Quarterly Comprehensive" at bounding box center [578, 133] width 135 height 63
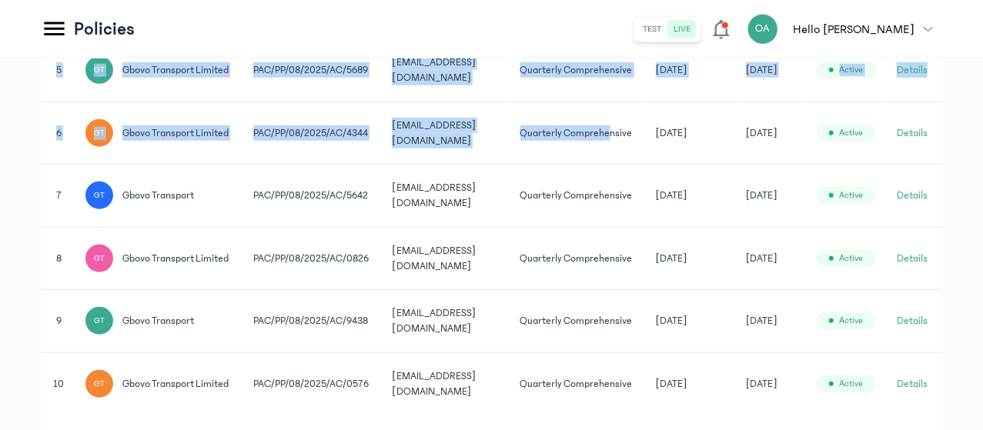
scroll to position [0, 115]
drag, startPoint x: 707, startPoint y: 216, endPoint x: 984, endPoint y: 232, distance: 277.5
click at [914, 141] on button "Details" at bounding box center [912, 132] width 31 height 15
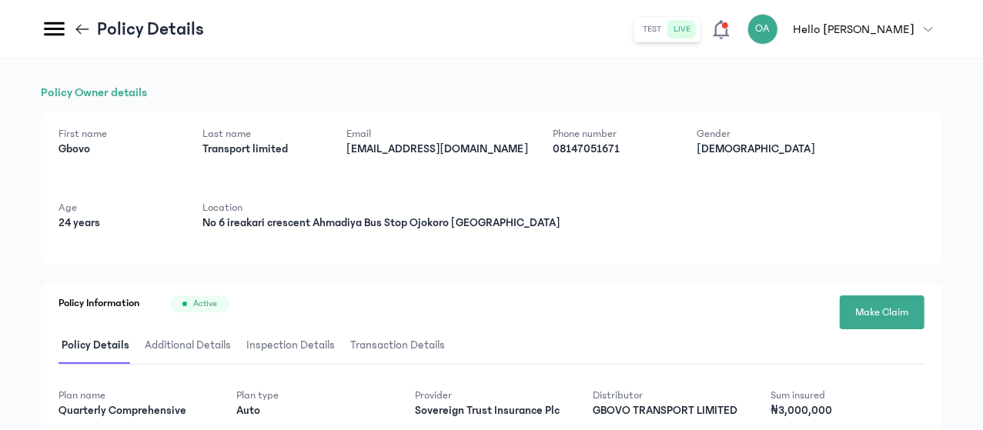
click at [607, 266] on div "Policy Owner details First name Gbovo Last name Transport limited Email gbovoin…" at bounding box center [491, 381] width 901 height 596
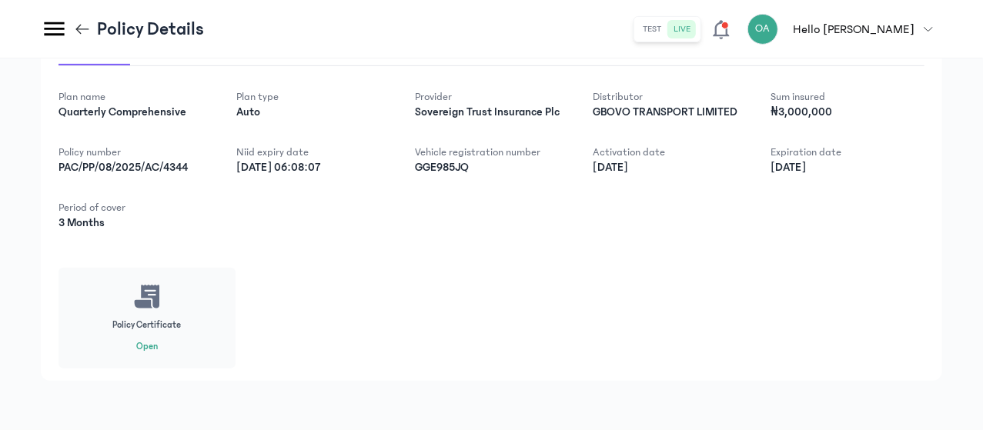
scroll to position [328, 0]
click at [82, 25] on icon at bounding box center [78, 29] width 5 height 10
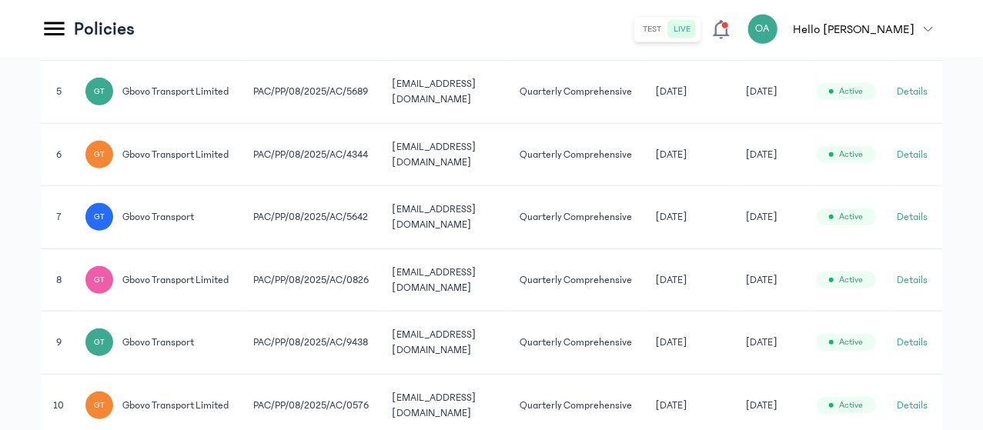
scroll to position [188, 0]
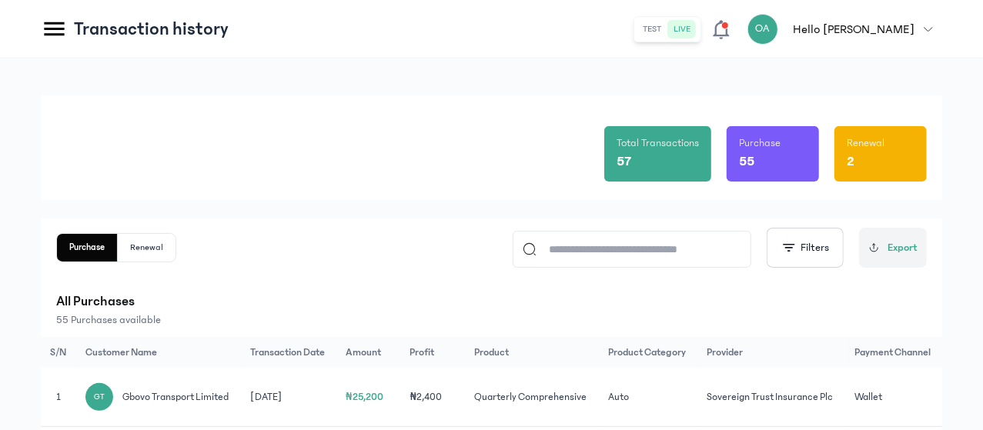
click at [385, 274] on div "Purchase Renewal Filters Export All Purchases 55 Purchases available" at bounding box center [491, 278] width 870 height 100
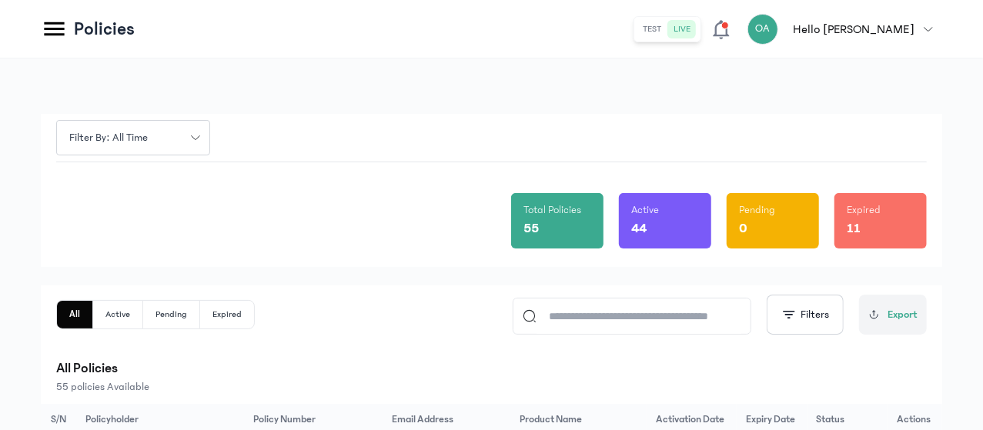
click at [336, 216] on div "Total Policies 55 Active 44 Pending 0 Expired 11" at bounding box center [491, 214] width 870 height 105
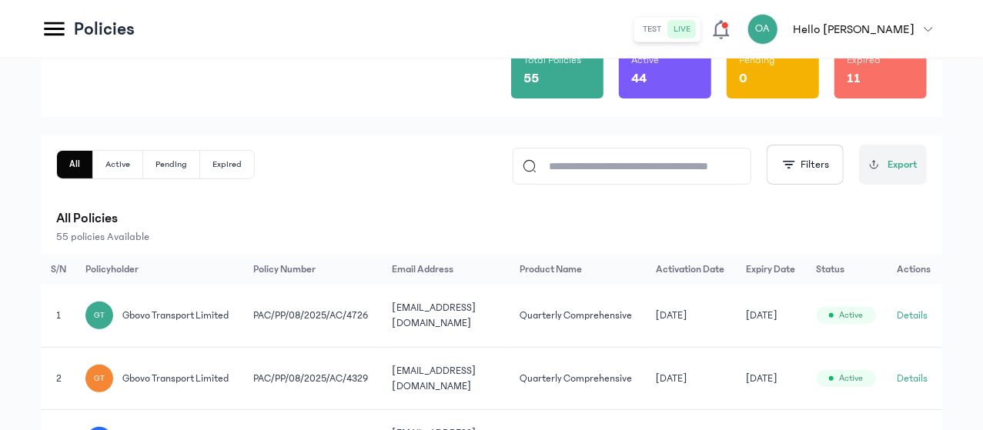
scroll to position [154, 0]
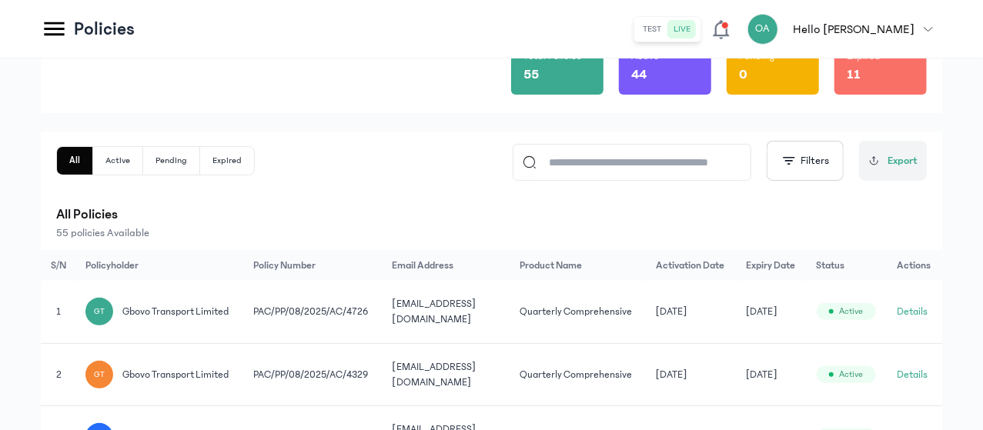
click at [585, 164] on input at bounding box center [638, 162] width 205 height 35
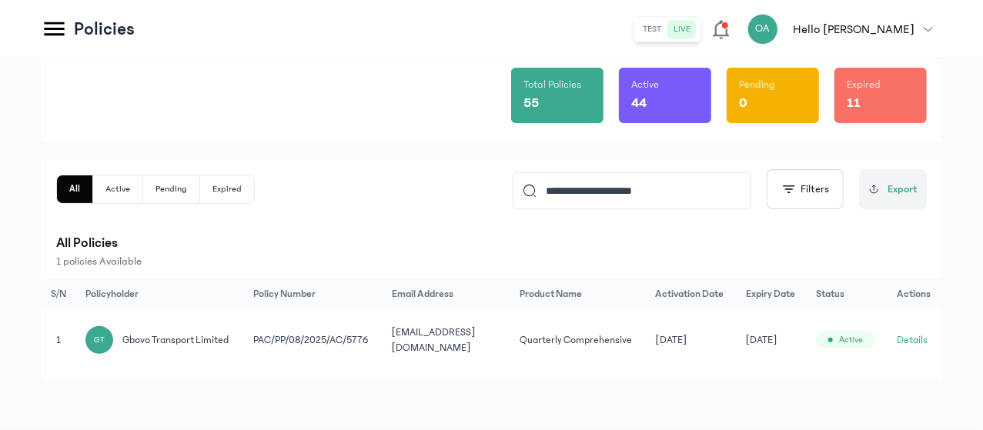
scroll to position [143, 0]
type input "**********"
drag, startPoint x: 820, startPoint y: 324, endPoint x: 954, endPoint y: 333, distance: 134.2
click at [949, 333] on div "**********" at bounding box center [491, 181] width 983 height 497
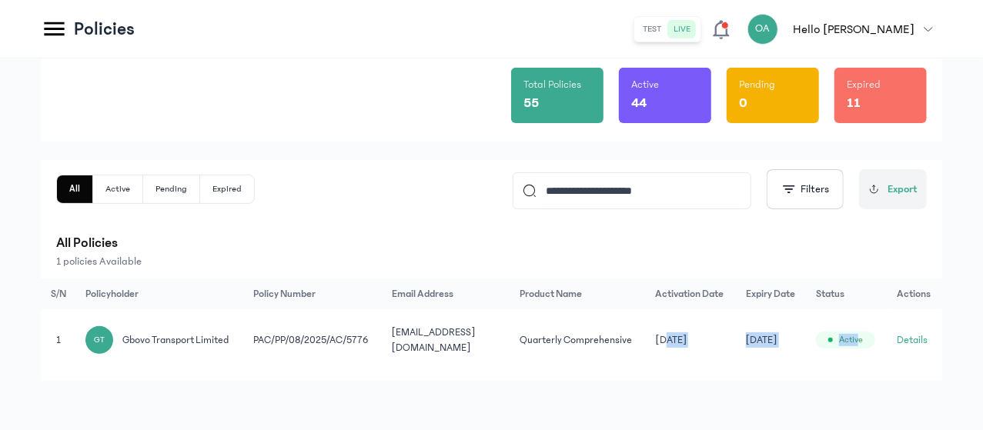
click at [807, 348] on td "13 Nov 2025" at bounding box center [772, 340] width 70 height 62
click at [918, 333] on button "Details" at bounding box center [912, 339] width 31 height 15
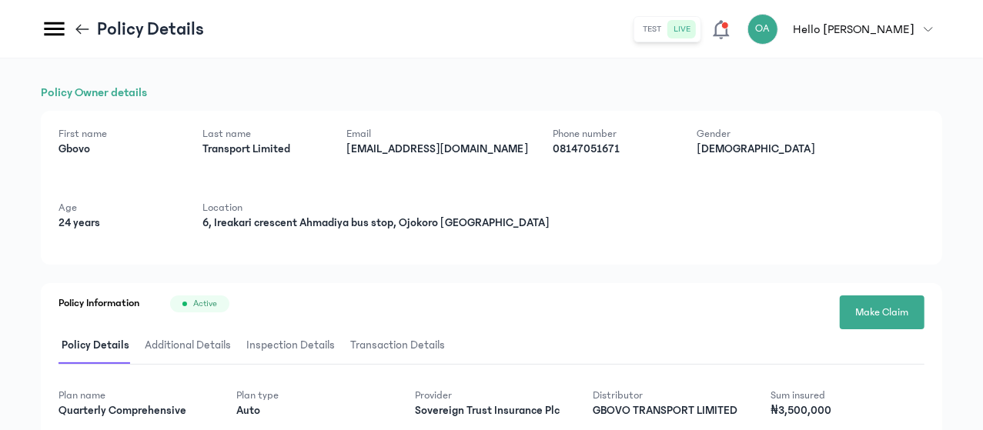
click at [923, 236] on div "First name Gbovo Last name Transport Limited Email gbovoinsurance@gmail.com Pho…" at bounding box center [491, 188] width 901 height 154
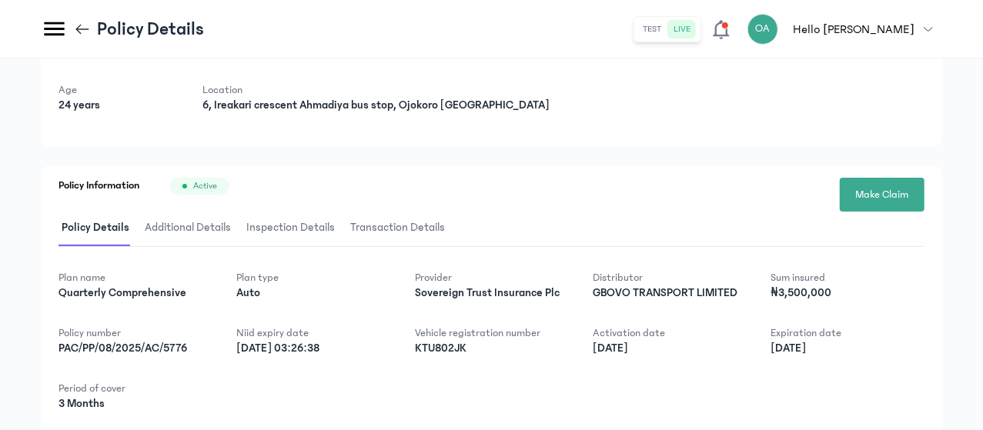
scroll to position [123, 0]
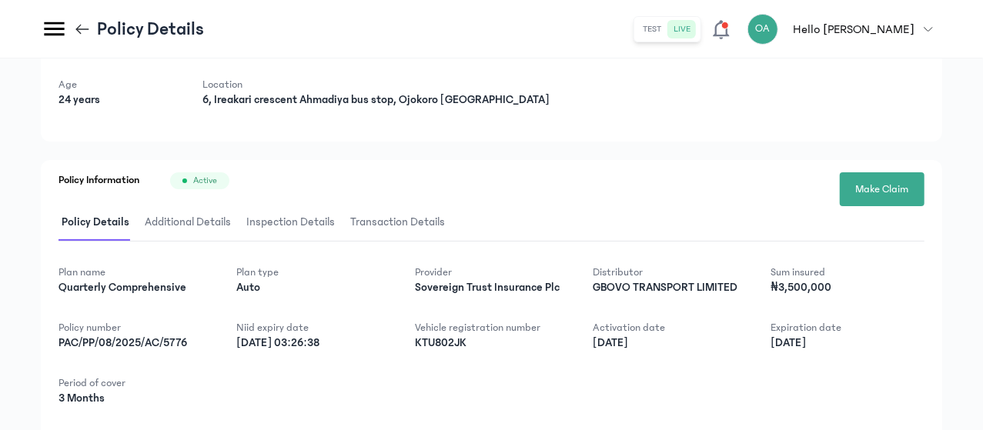
drag, startPoint x: 981, startPoint y: 298, endPoint x: 984, endPoint y: 306, distance: 8.3
click at [983, 306] on html "MyCoverAi Get Started DASHBOARD Analytics ADMIN Sales Policies Claims Customers…" at bounding box center [491, 92] width 983 height 430
click at [874, 185] on span "Make Claim" at bounding box center [882, 190] width 53 height 16
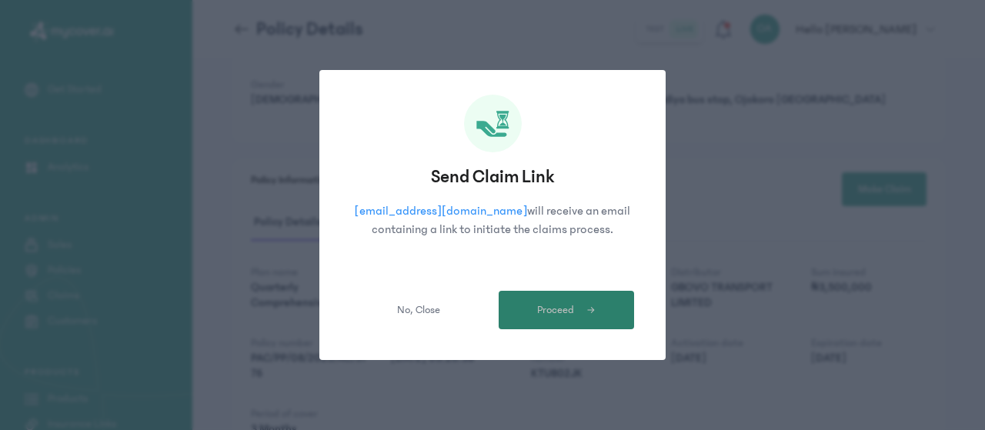
click at [572, 305] on span "Proceed" at bounding box center [555, 310] width 37 height 16
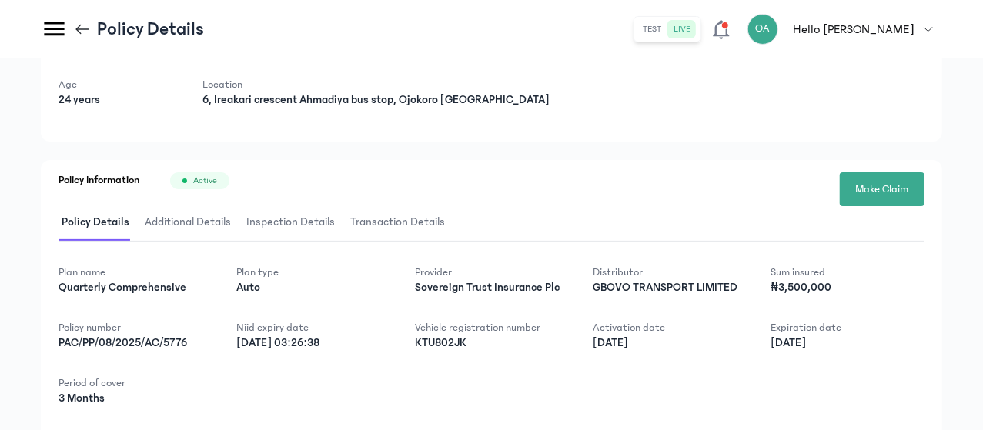
click at [241, 13] on header "Policy Details test live OA Hello Oluwatosin Oluwatosin Akinwunmi oluwatousin@g…" at bounding box center [491, 29] width 983 height 58
click at [91, 26] on icon at bounding box center [82, 29] width 17 height 17
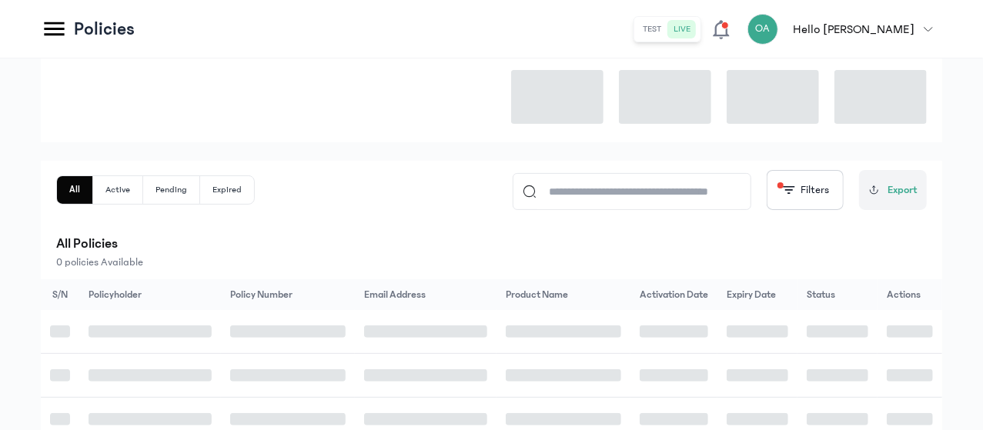
scroll to position [143, 0]
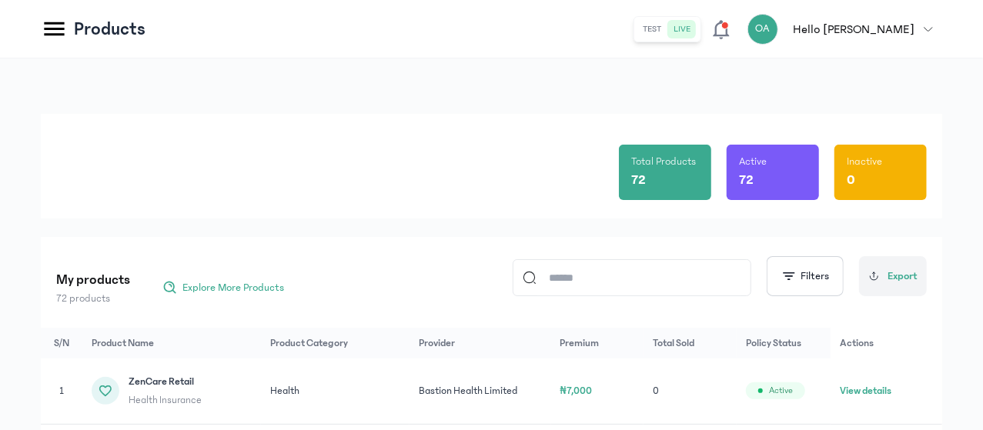
scroll to position [123, 0]
drag, startPoint x: 982, startPoint y: 226, endPoint x: 982, endPoint y: 246, distance: 20.0
click at [982, 246] on div "Total Products 72 Active 72 Inactive 0 My products 72 products Explore More Pro…" at bounding box center [491, 402] width 983 height 689
click at [794, 278] on span "button" at bounding box center [788, 276] width 15 height 15
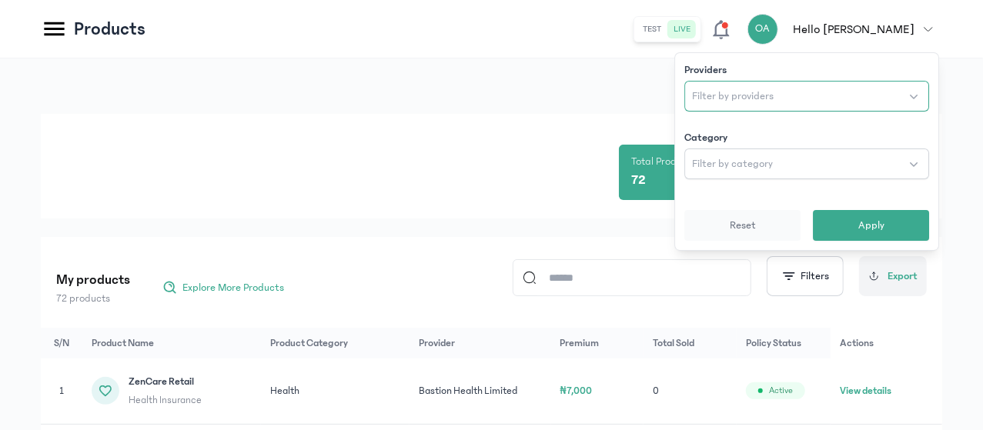
click at [730, 92] on span "Filter by providers" at bounding box center [733, 96] width 82 height 15
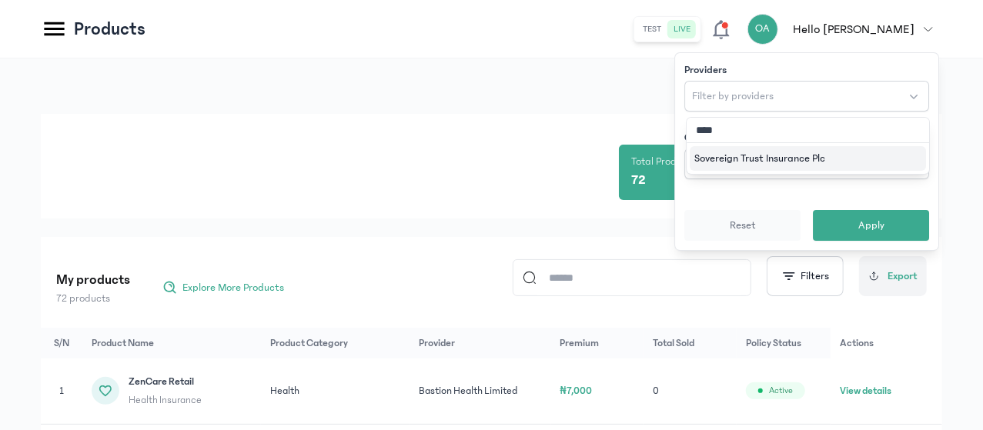
type input "*****"
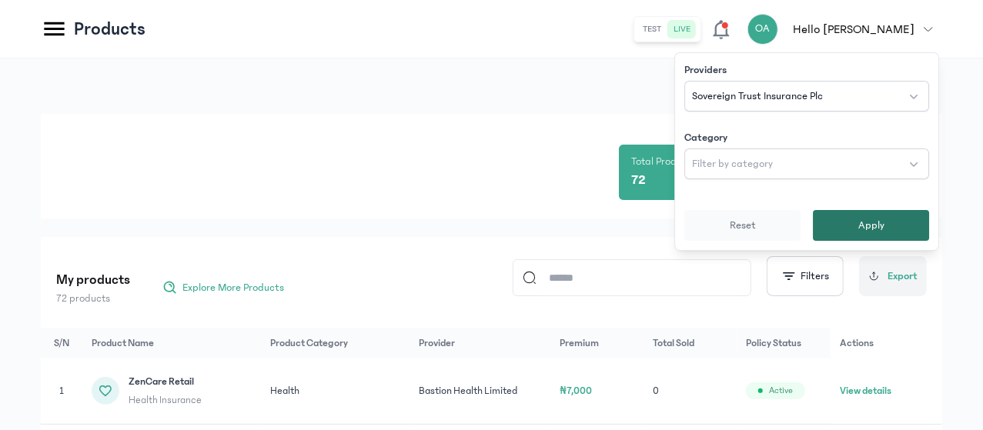
click at [855, 232] on button "Apply" at bounding box center [871, 225] width 116 height 31
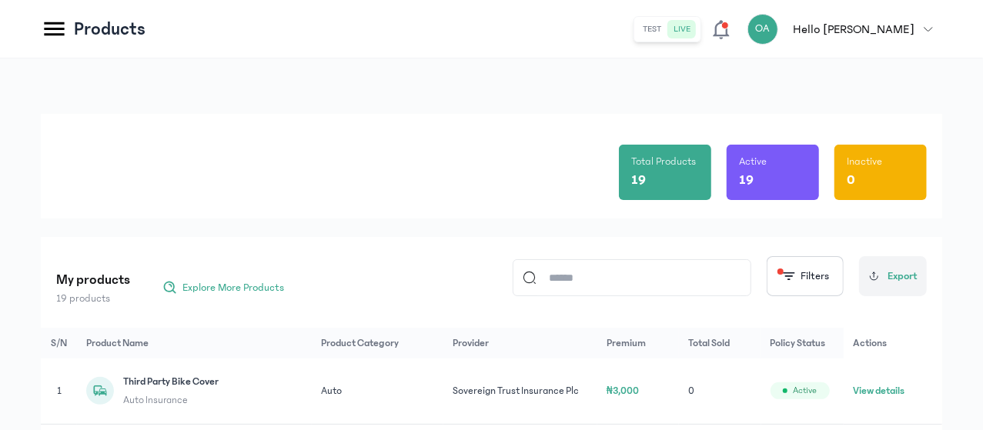
click at [571, 193] on div "Total Products 19 Active 19 Inactive 0" at bounding box center [491, 166] width 870 height 105
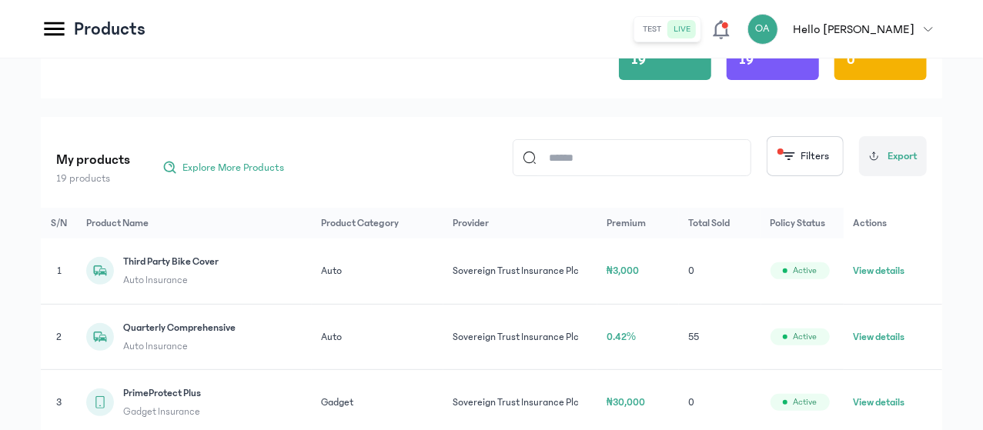
scroll to position [123, 0]
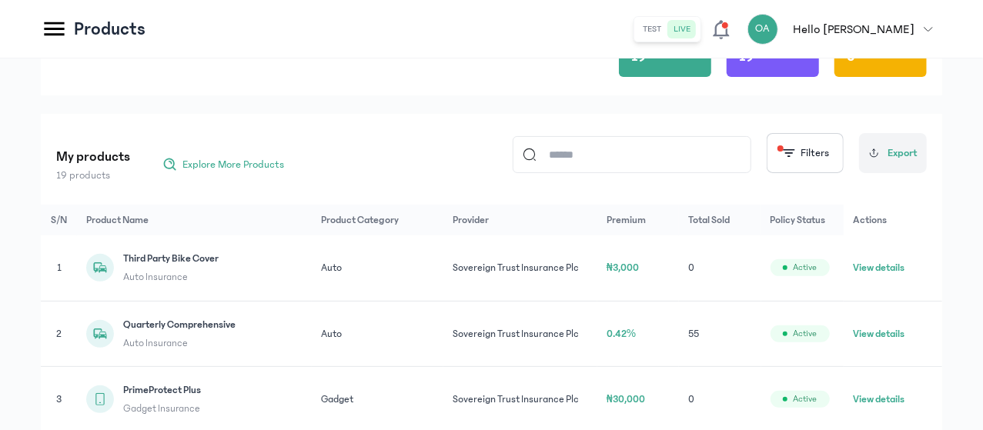
click at [874, 342] on button "View details" at bounding box center [879, 333] width 52 height 15
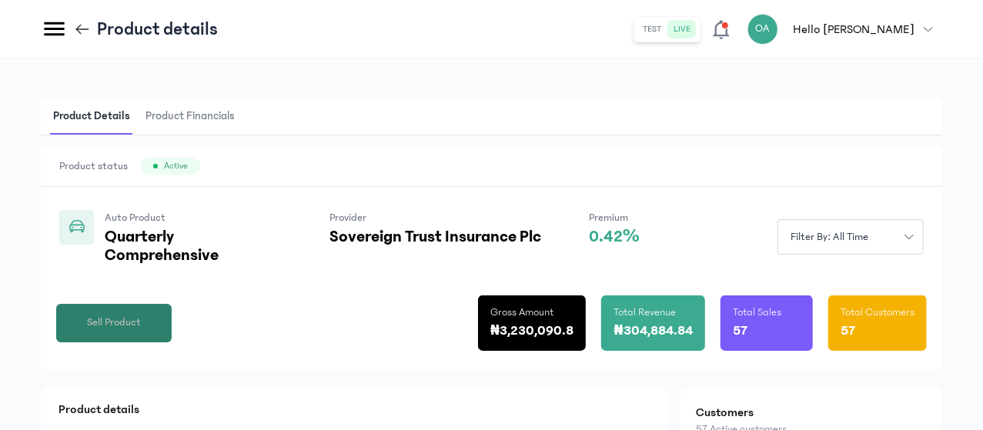
click at [141, 331] on span "Sell Product" at bounding box center [114, 323] width 54 height 16
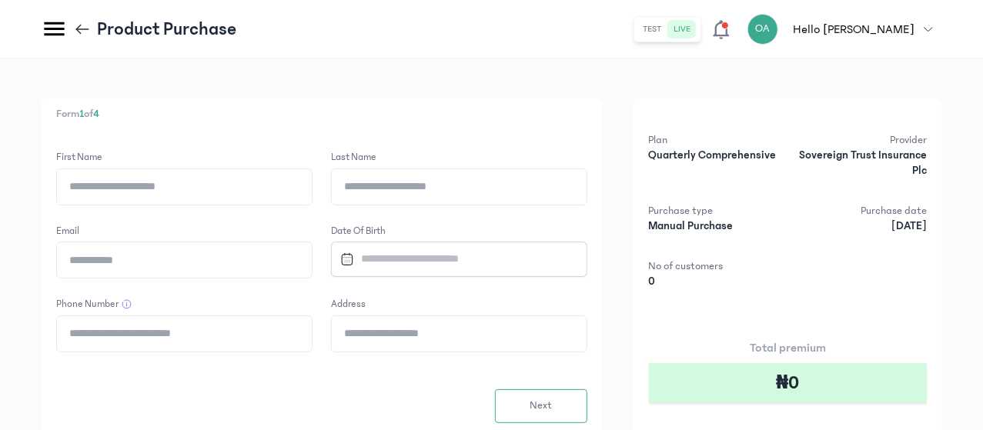
click at [305, 194] on input "First Name" at bounding box center [184, 186] width 255 height 35
type input "*****"
click at [500, 190] on input "Last Name" at bounding box center [459, 186] width 255 height 35
type input "**********"
click at [312, 257] on input "Email" at bounding box center [184, 259] width 255 height 35
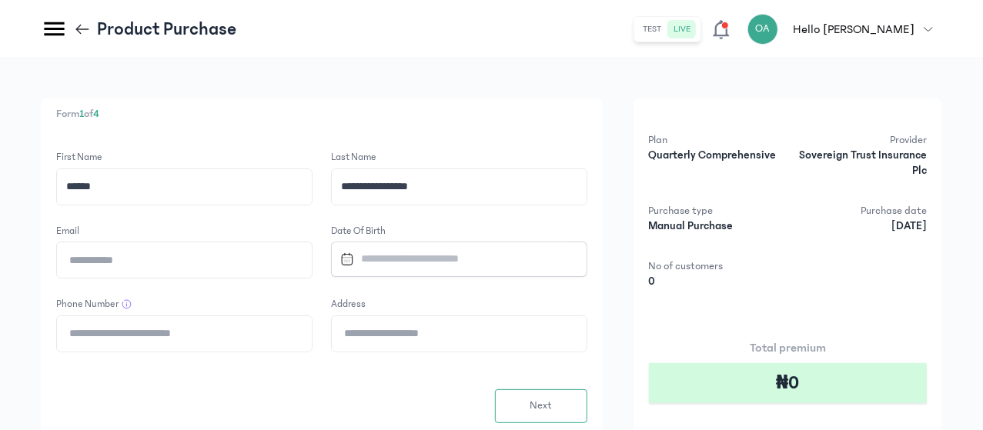
type input "**********"
click at [541, 253] on input "Datepicker input" at bounding box center [452, 258] width 236 height 33
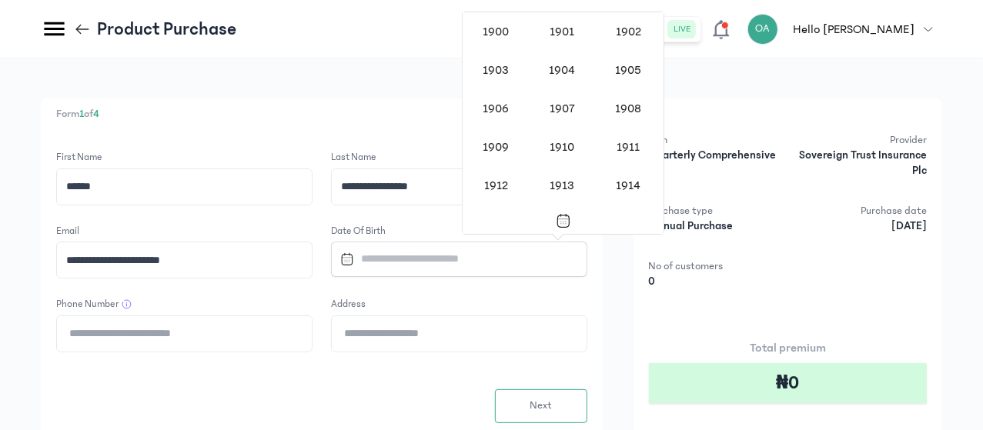
scroll to position [1261, 0]
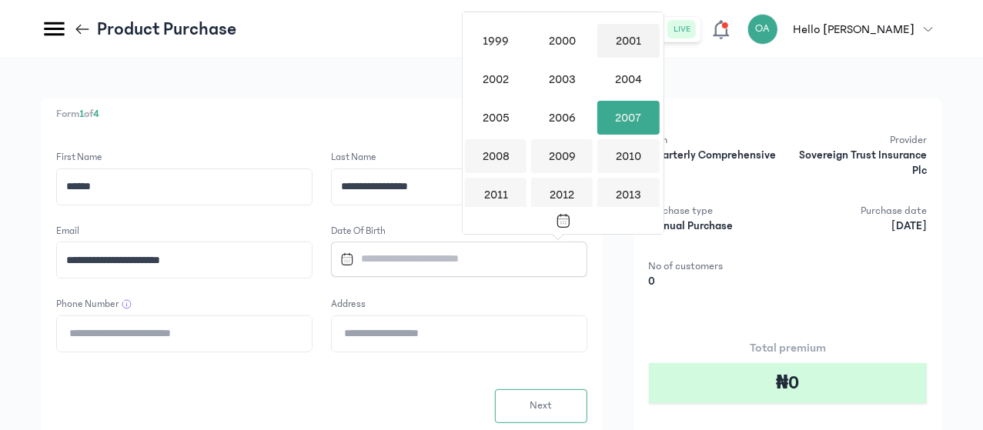
click at [630, 32] on div "2001" at bounding box center [628, 41] width 62 height 34
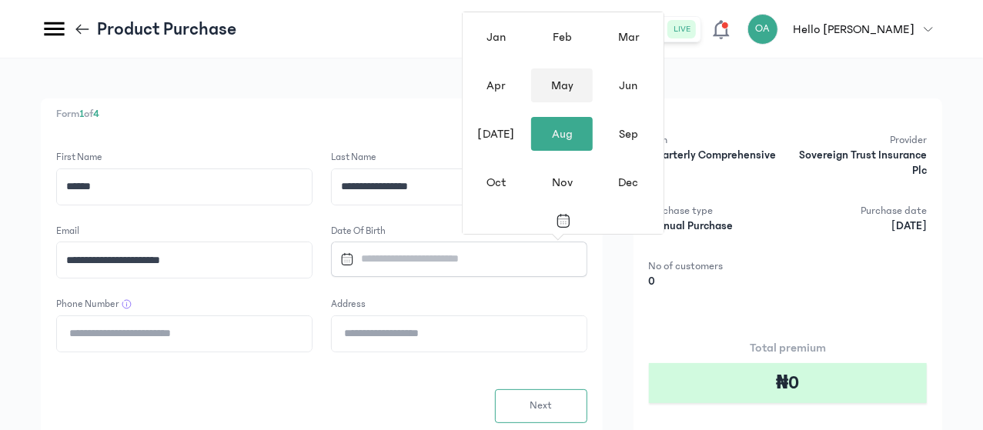
click at [563, 82] on div "May" at bounding box center [562, 85] width 62 height 34
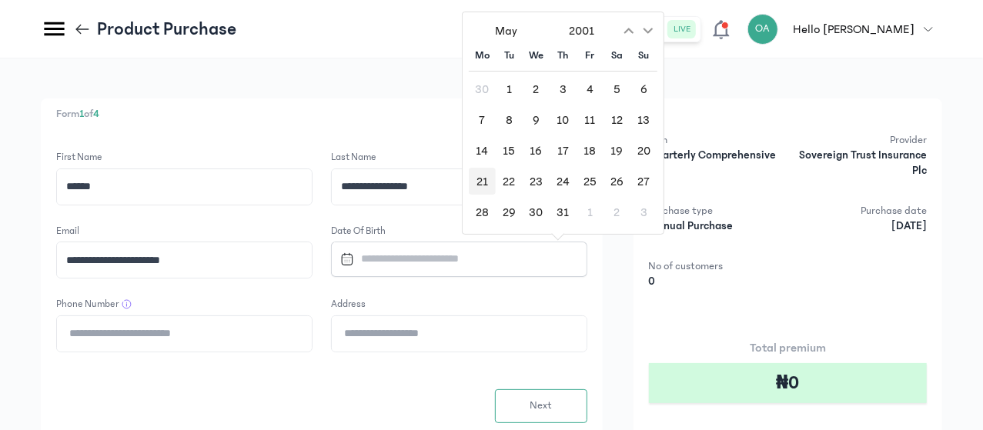
click at [479, 184] on div "21" at bounding box center [482, 181] width 27 height 27
type input "**********"
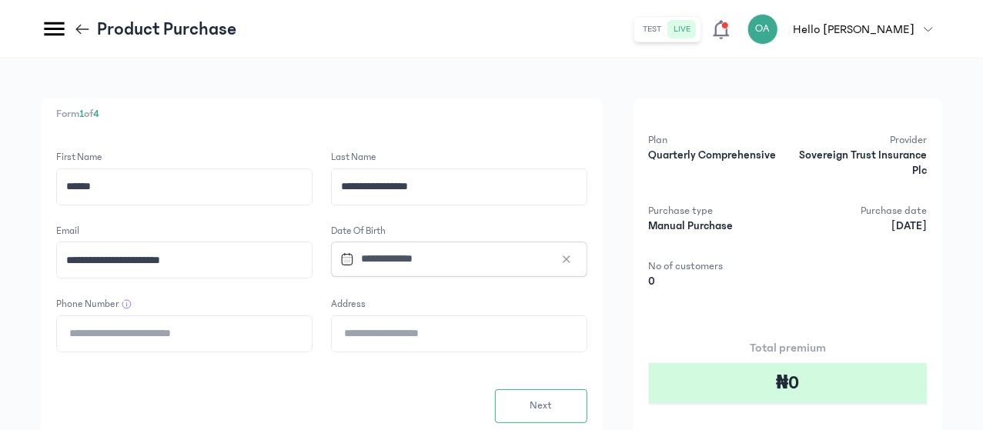
click at [312, 333] on input "Phone Number" at bounding box center [184, 333] width 255 height 35
click at [587, 216] on form "**********" at bounding box center [321, 286] width 531 height 273
click at [290, 332] on input "Phone Number" at bounding box center [184, 333] width 255 height 35
type input "**********"
click at [532, 332] on input "Address" at bounding box center [459, 333] width 255 height 35
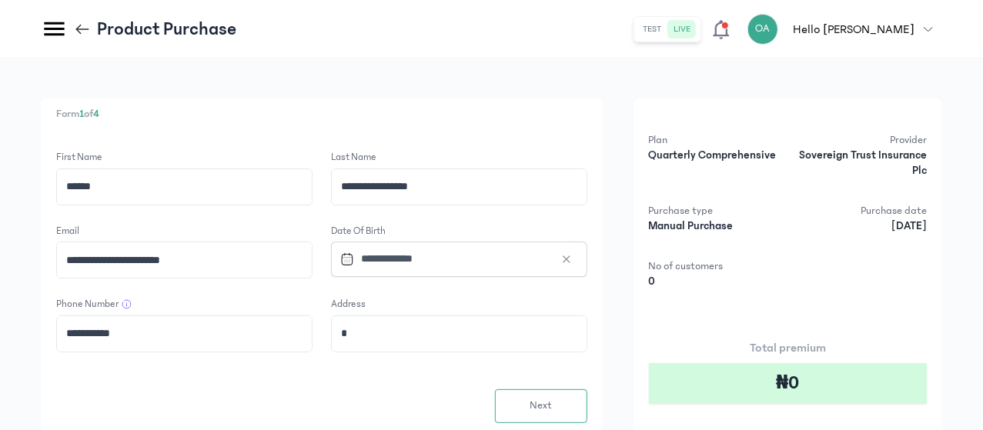
type input "**********"
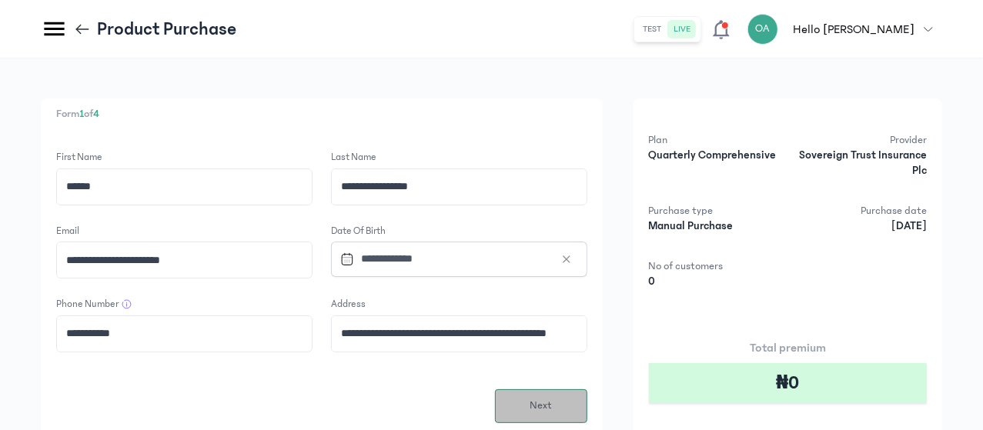
click at [552, 403] on span "Next" at bounding box center [541, 406] width 22 height 16
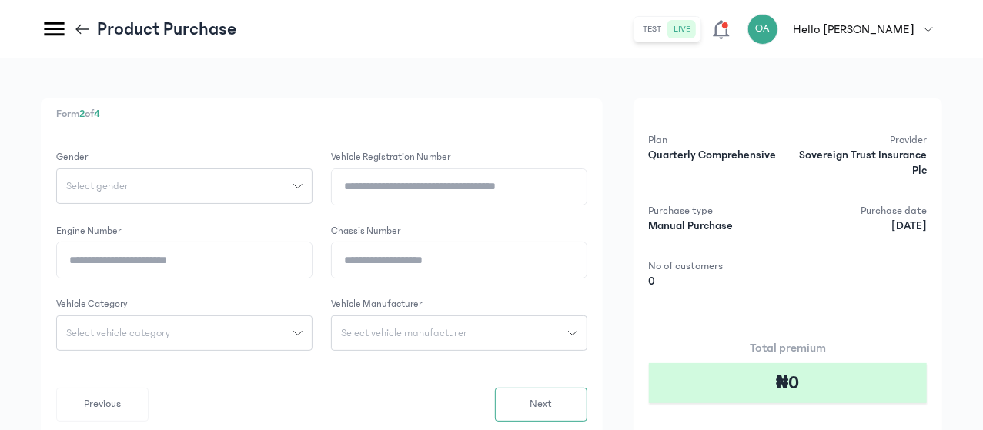
click at [302, 183] on icon "button" at bounding box center [297, 186] width 9 height 9
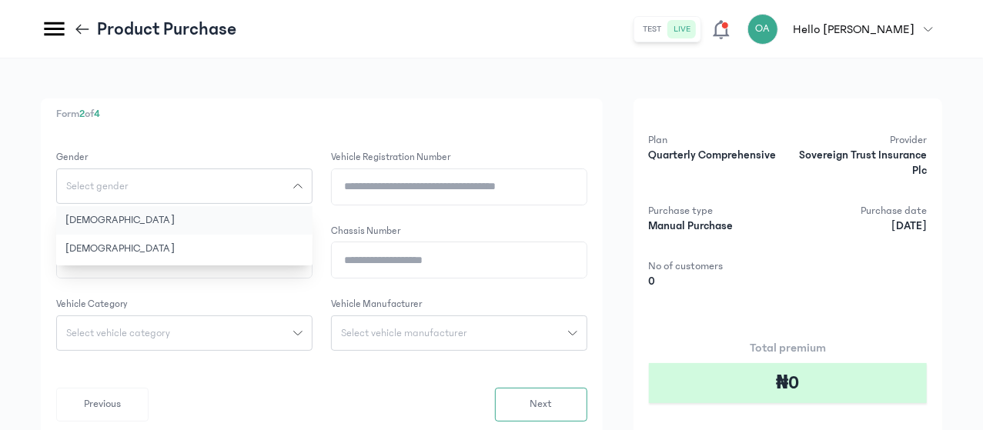
click at [290, 224] on button "[DEMOGRAPHIC_DATA]" at bounding box center [184, 220] width 256 height 28
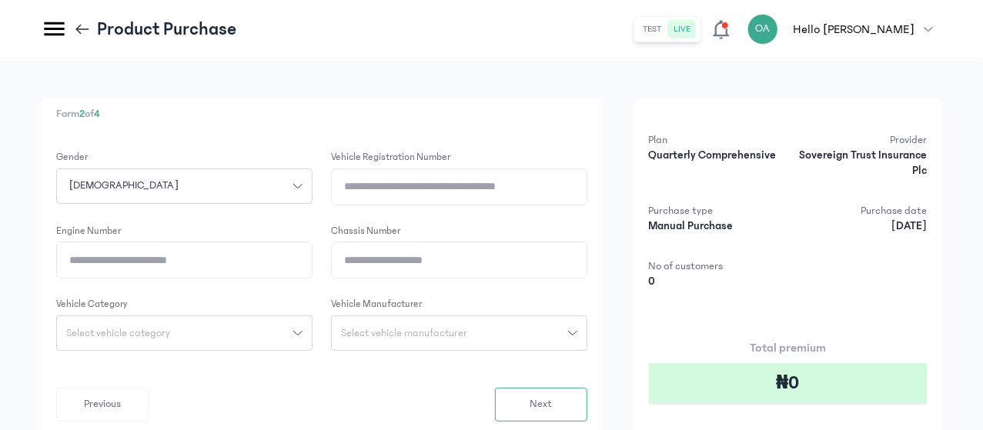
click at [505, 181] on input "Vehicle registration number" at bounding box center [459, 186] width 255 height 35
type input "********"
click at [302, 329] on icon "button" at bounding box center [297, 333] width 9 height 9
click at [275, 419] on button "Car" at bounding box center [184, 424] width 256 height 28
click at [299, 257] on input "Engine Number" at bounding box center [184, 259] width 255 height 35
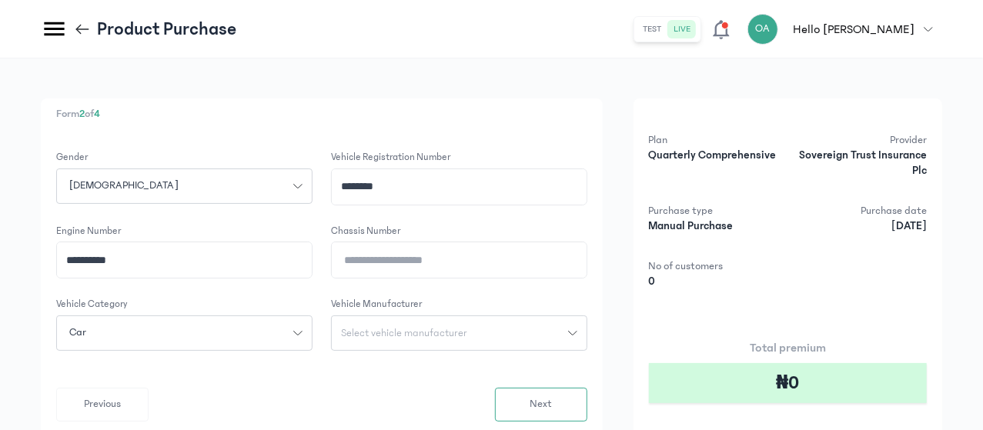
type input "**********"
click at [491, 262] on input "Chassis Number" at bounding box center [459, 259] width 255 height 35
click at [537, 259] on input "**********" at bounding box center [459, 259] width 255 height 35
type input "**********"
click at [555, 292] on form "**********" at bounding box center [321, 286] width 531 height 272
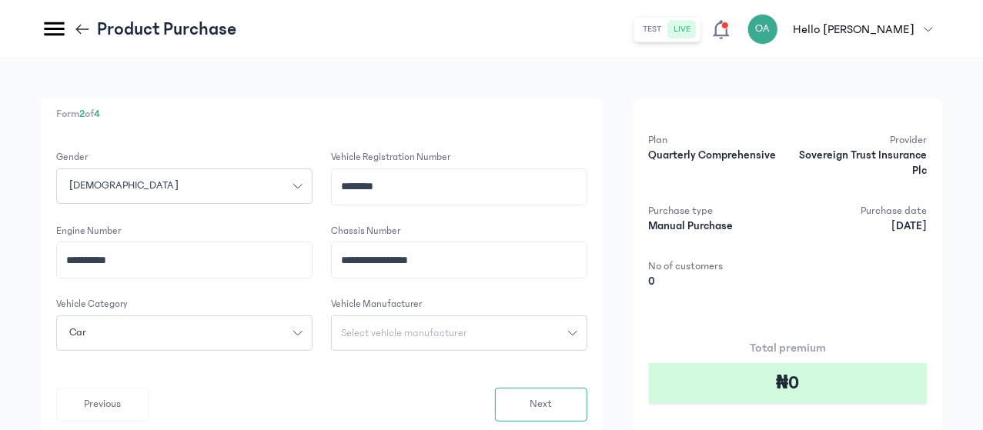
click at [476, 328] on span "Select vehicle manufacturer" at bounding box center [404, 333] width 145 height 11
click at [526, 371] on input "search" at bounding box center [459, 367] width 244 height 28
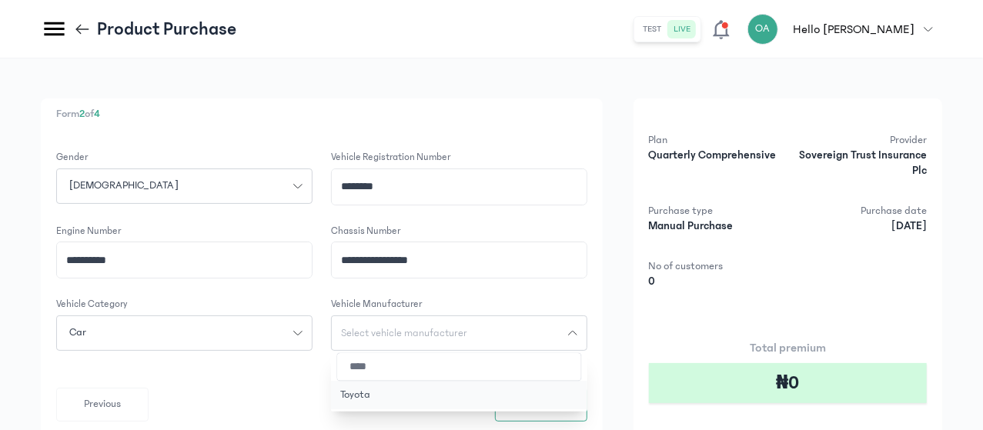
type input "****"
click at [503, 398] on button "Toyota" at bounding box center [459, 395] width 256 height 28
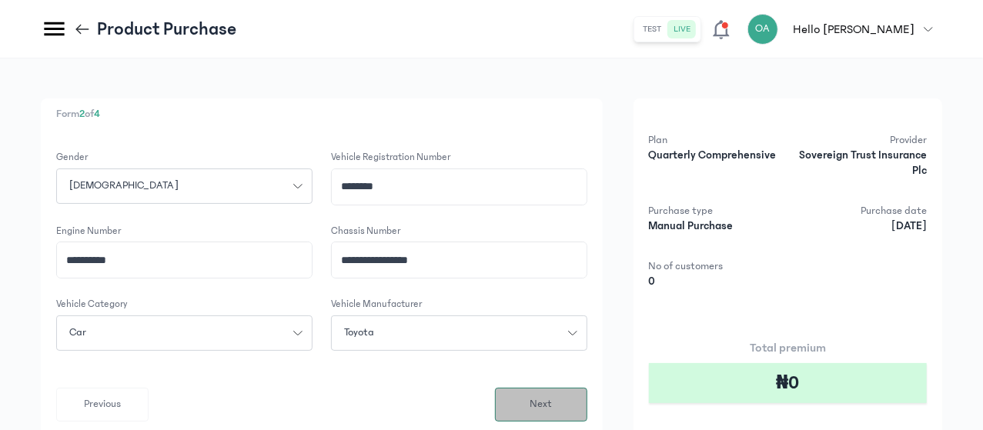
click at [587, 413] on button "Next" at bounding box center [541, 405] width 92 height 34
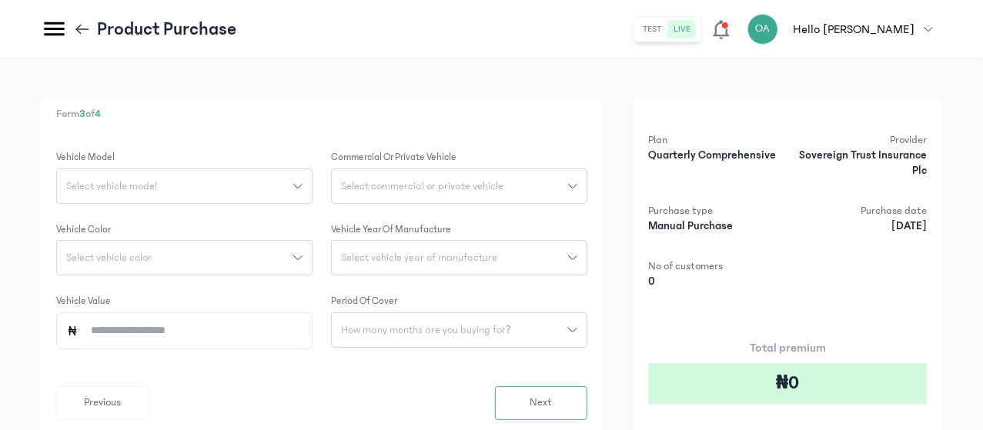
click at [312, 179] on button "Select vehicle model" at bounding box center [184, 186] width 256 height 35
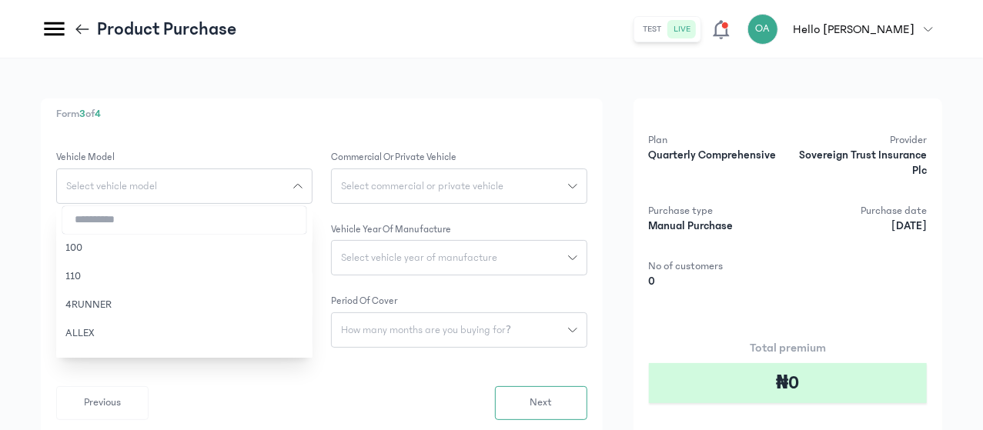
click at [306, 220] on input "search" at bounding box center [184, 220] width 244 height 28
type input "***"
click at [303, 253] on button "Corolla" at bounding box center [184, 248] width 256 height 28
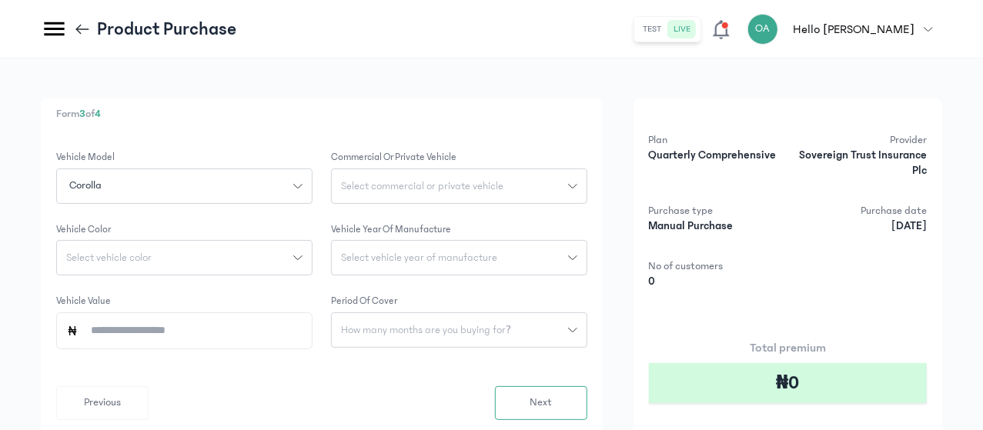
click at [513, 192] on span "Select commercial or private vehicle" at bounding box center [422, 186] width 181 height 11
click at [513, 216] on button "Private" at bounding box center [459, 220] width 256 height 28
click at [293, 255] on div "Select vehicle color" at bounding box center [175, 257] width 236 height 11
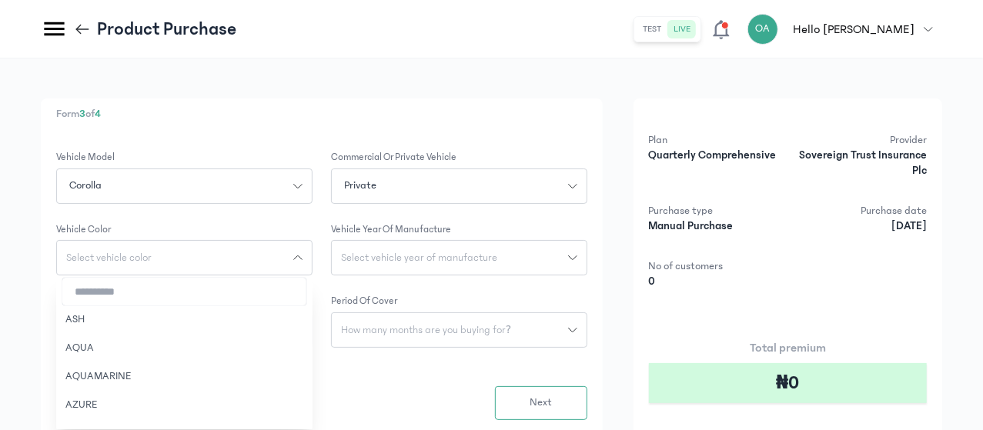
click at [306, 282] on input "search" at bounding box center [184, 292] width 244 height 28
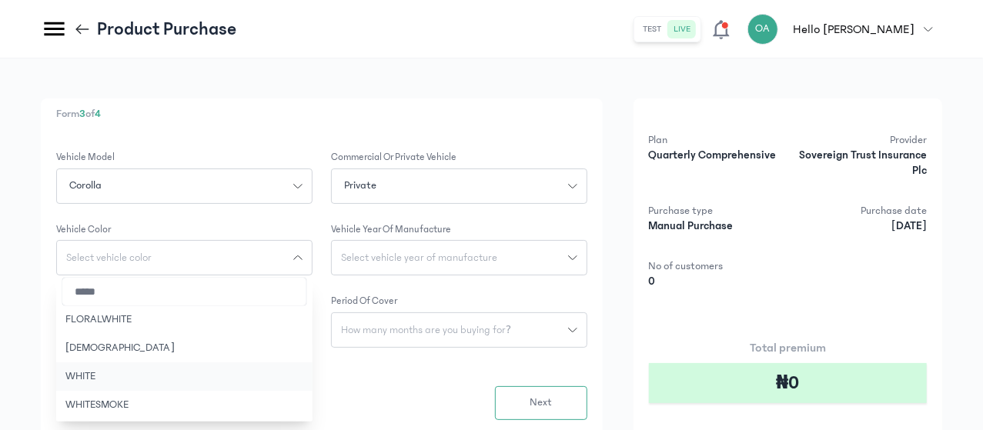
type input "*****"
click at [283, 375] on button "WHITE" at bounding box center [184, 377] width 256 height 28
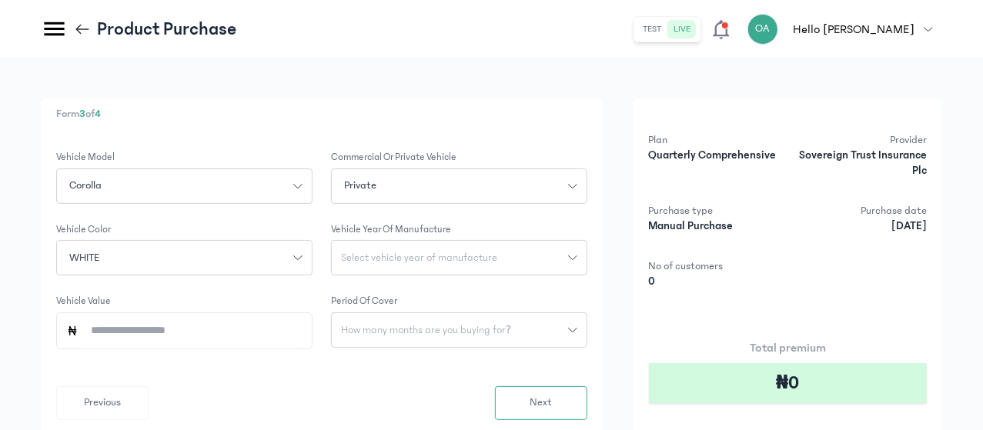
click at [506, 256] on span "Select vehicle year of manufacture" at bounding box center [419, 257] width 175 height 11
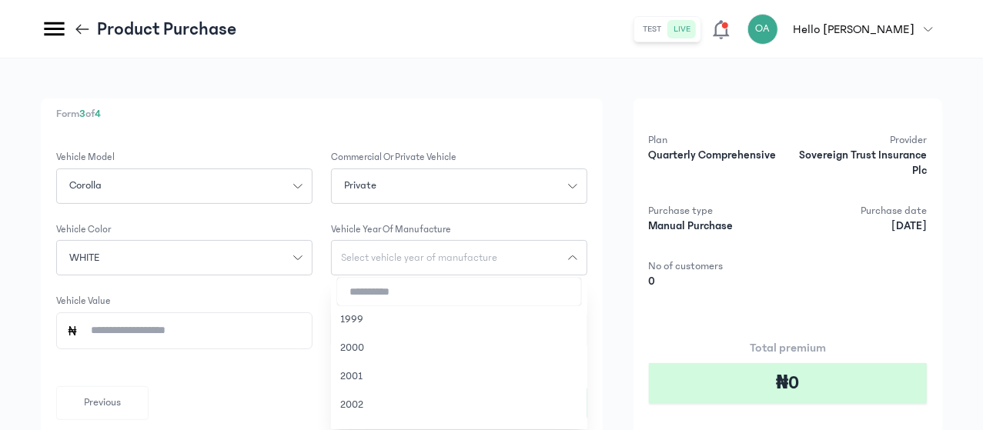
click at [516, 292] on input "search" at bounding box center [459, 292] width 244 height 28
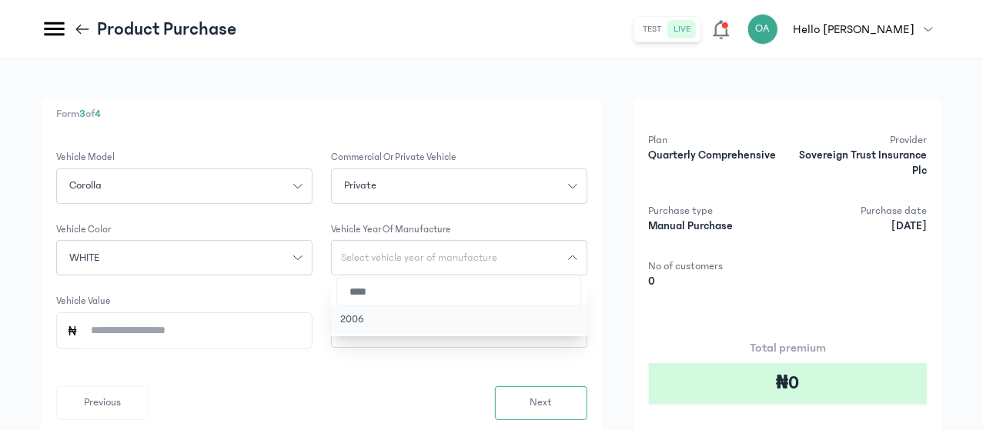
type input "****"
click at [485, 317] on button "2006" at bounding box center [459, 320] width 256 height 28
click at [512, 326] on span "How many months are you buying for?" at bounding box center [426, 330] width 189 height 11
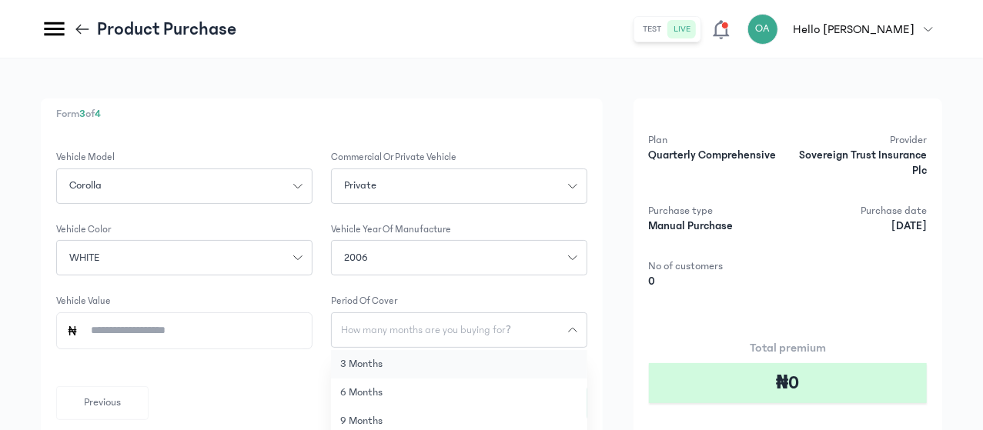
click at [510, 356] on button "3 months" at bounding box center [459, 364] width 256 height 28
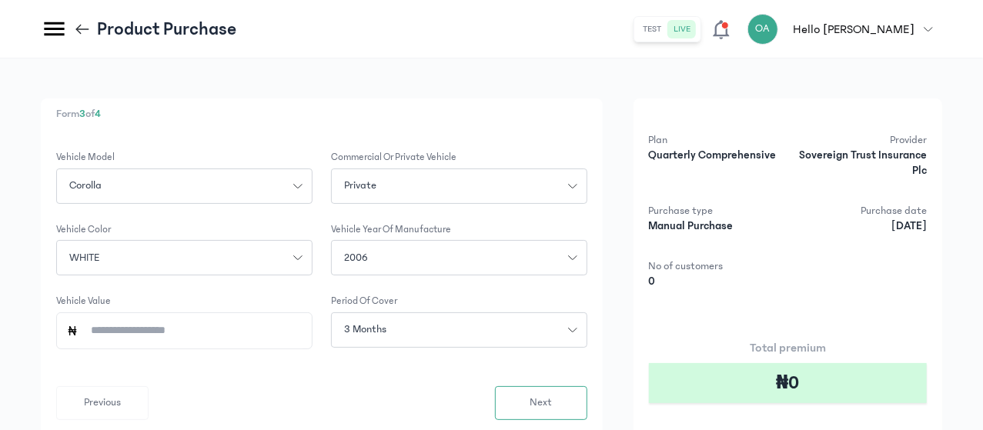
click at [302, 333] on input "Vehicle Value" at bounding box center [191, 330] width 224 height 35
type input "*********"
click at [587, 393] on button "Next" at bounding box center [541, 403] width 92 height 34
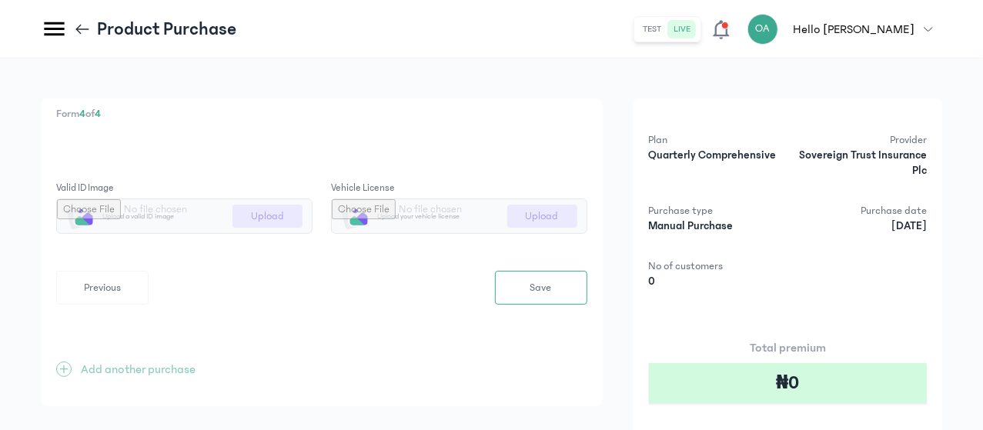
click at [312, 214] on input "file" at bounding box center [184, 216] width 255 height 34
type input "**********"
click at [586, 222] on input "file" at bounding box center [459, 216] width 255 height 34
type input "**********"
click at [586, 291] on button "Save" at bounding box center [541, 288] width 92 height 34
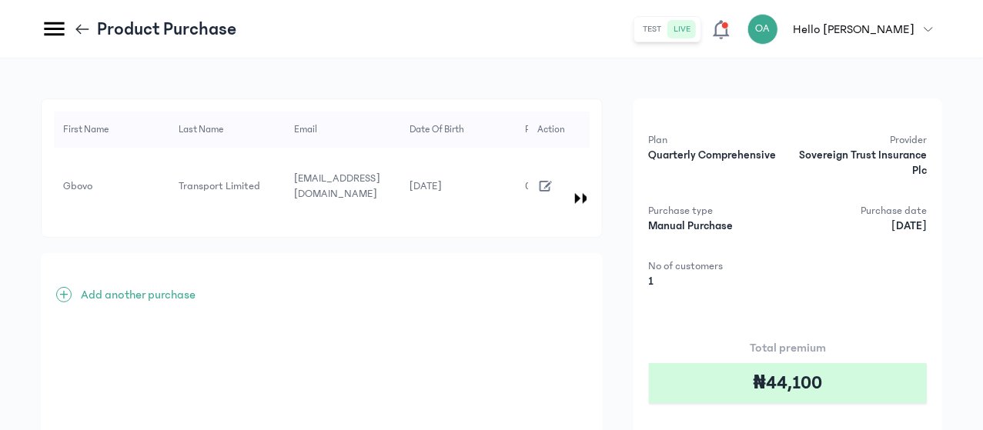
click at [657, 92] on div "First Name Last Name Email Date of Birth Phone Number Address Gender Vehicle re…" at bounding box center [491, 334] width 983 height 552
click at [554, 178] on icon "button" at bounding box center [545, 186] width 17 height 17
